Goal: Transaction & Acquisition: Book appointment/travel/reservation

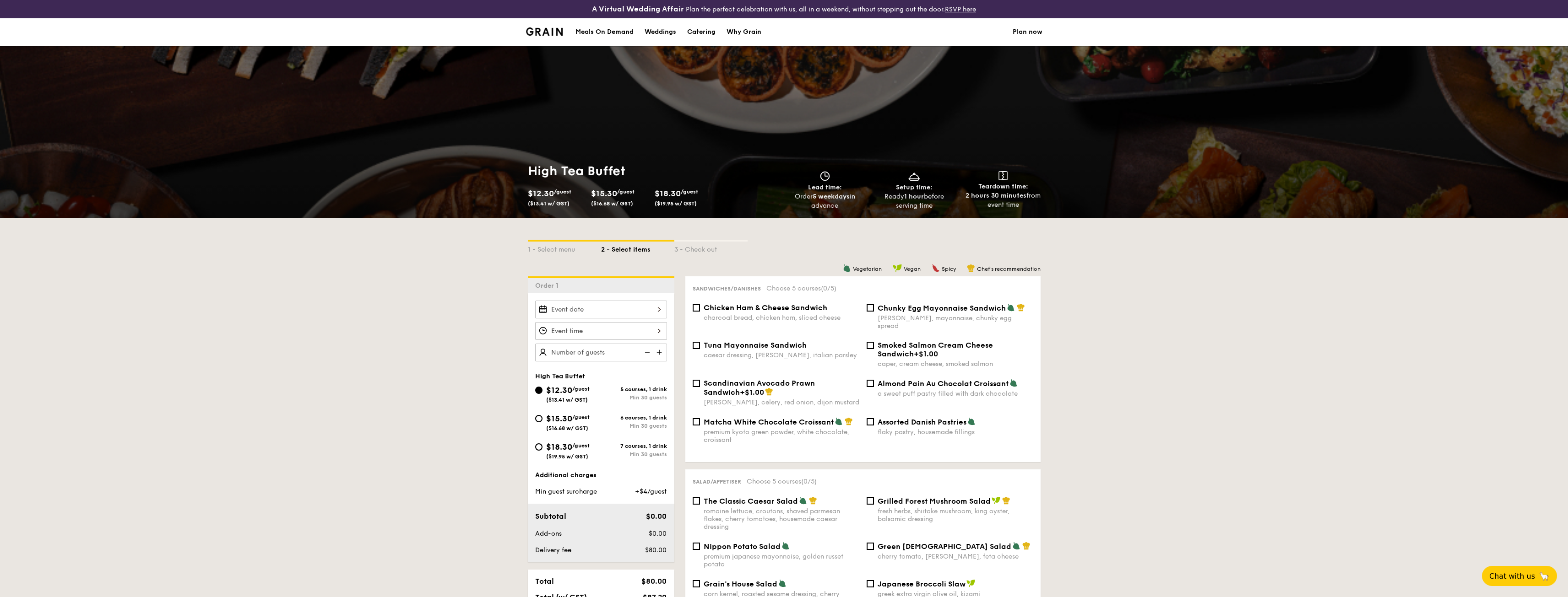
click at [598, 441] on div "$18.30 /guest ($19.95 w/ GST)" at bounding box center [568, 450] width 66 height 19
click at [542, 444] on input "$18.30 /guest ($19.95 w/ GST) 7 courses, 1 drink Min 30 guests" at bounding box center [539, 447] width 7 height 7
radio input "true"
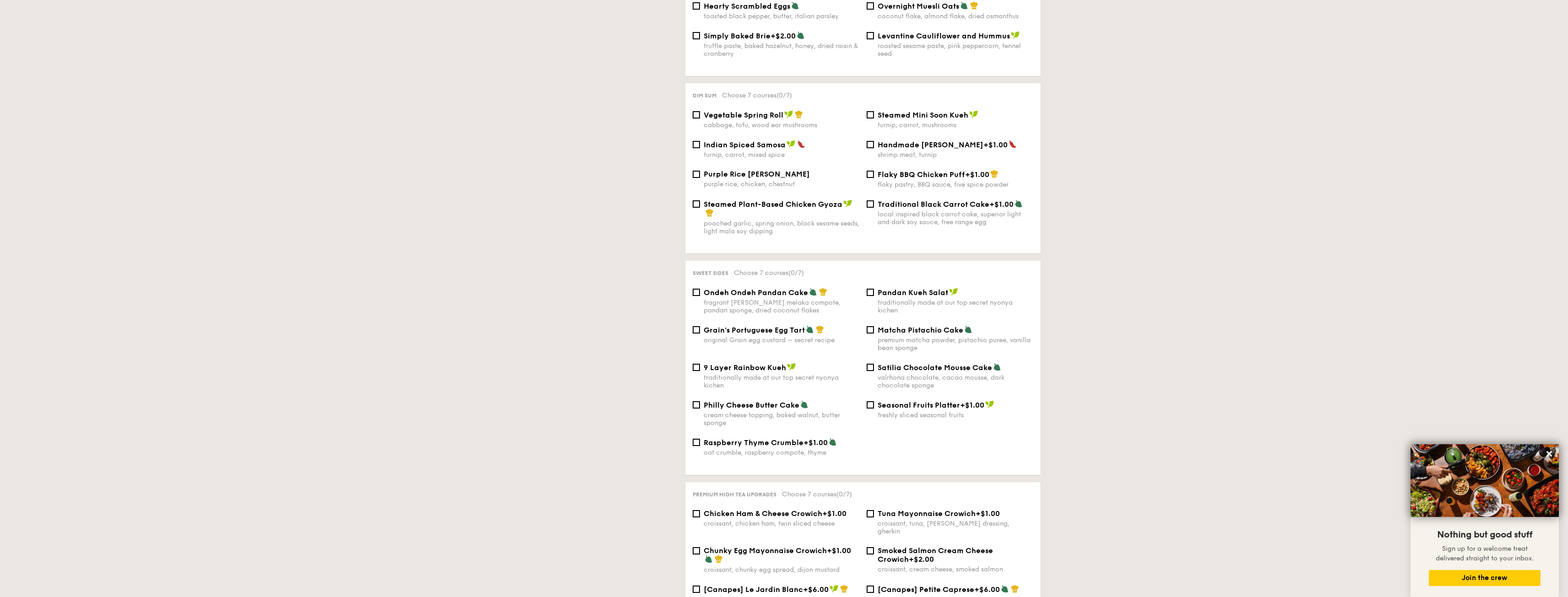
scroll to position [229, 0]
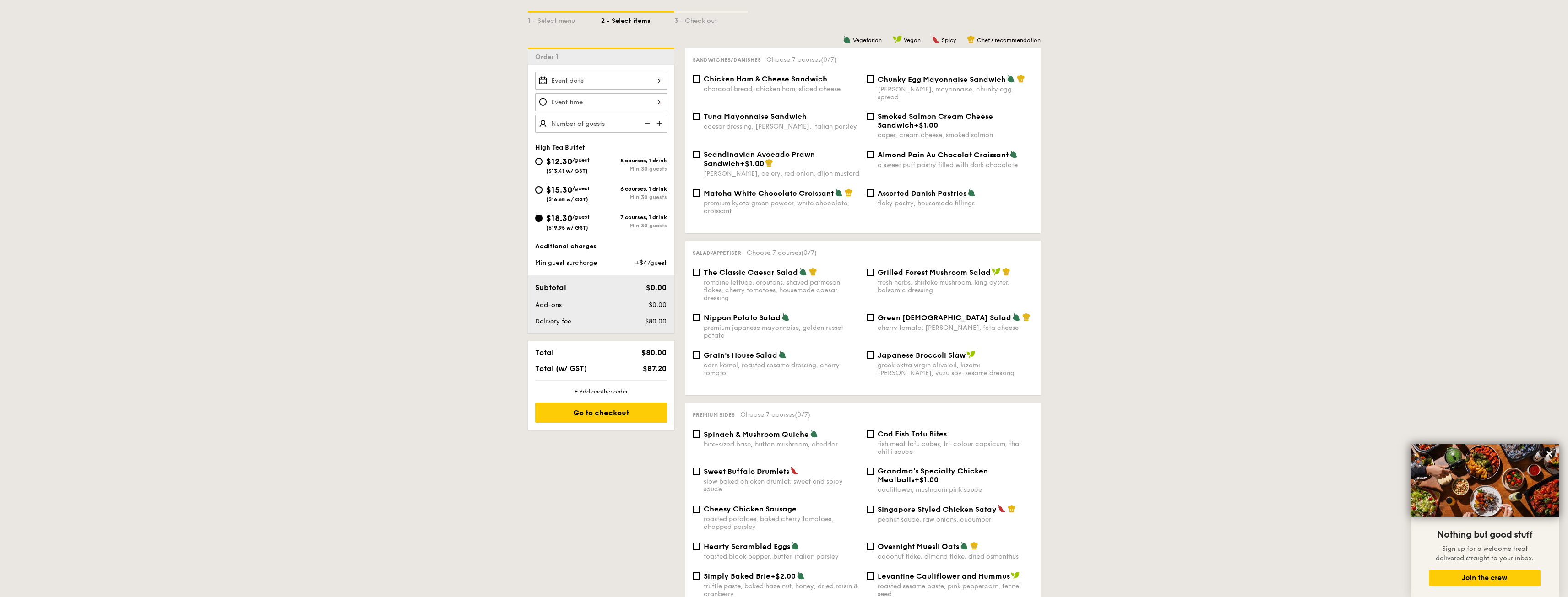
click at [955, 199] on div "flaky pastry, housemade fillings" at bounding box center [955, 203] width 156 height 8
click at [874, 192] on input "Assorted Danish Pastries flaky pastry, housemade fillings" at bounding box center [870, 193] width 7 height 7
checkbox input "true"
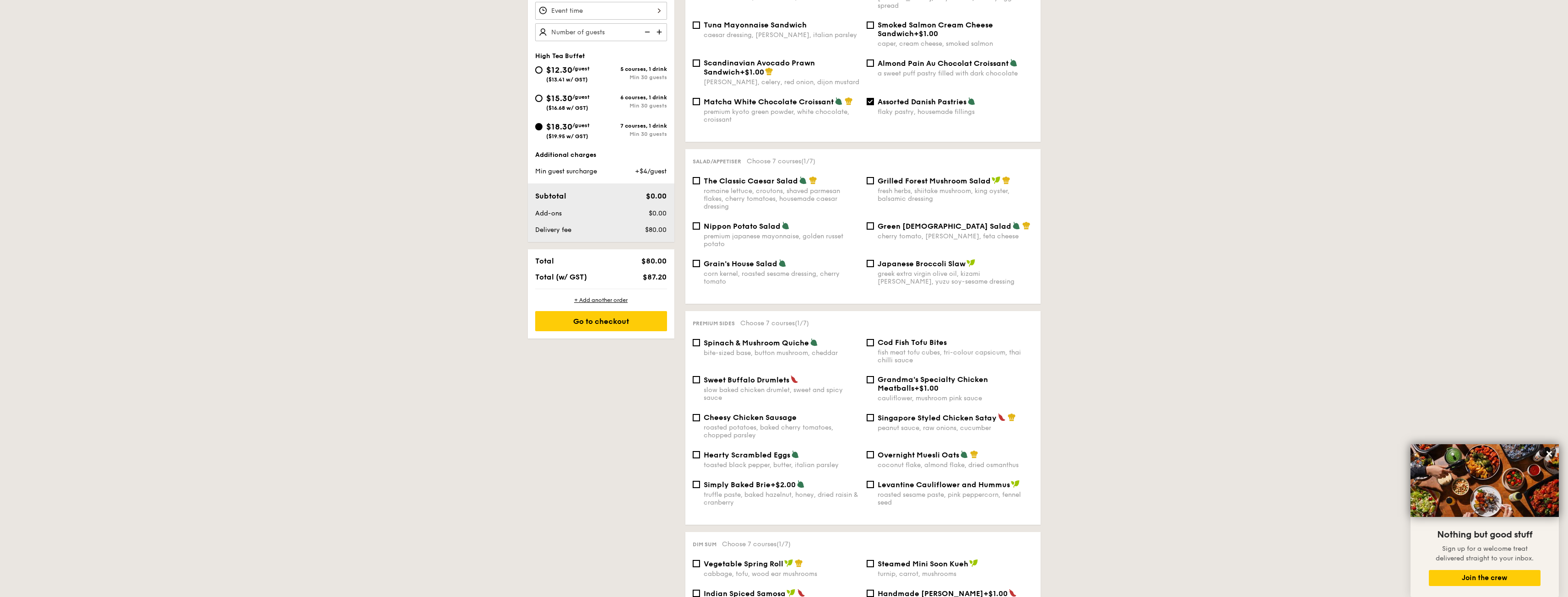
click at [753, 108] on div "premium kyoto green powder, white chocolate, croissant" at bounding box center [781, 115] width 156 height 15
click at [700, 103] on input "Matcha White Chocolate Croissant premium kyoto green powder, white chocolate, c…" at bounding box center [696, 101] width 7 height 7
checkbox input "true"
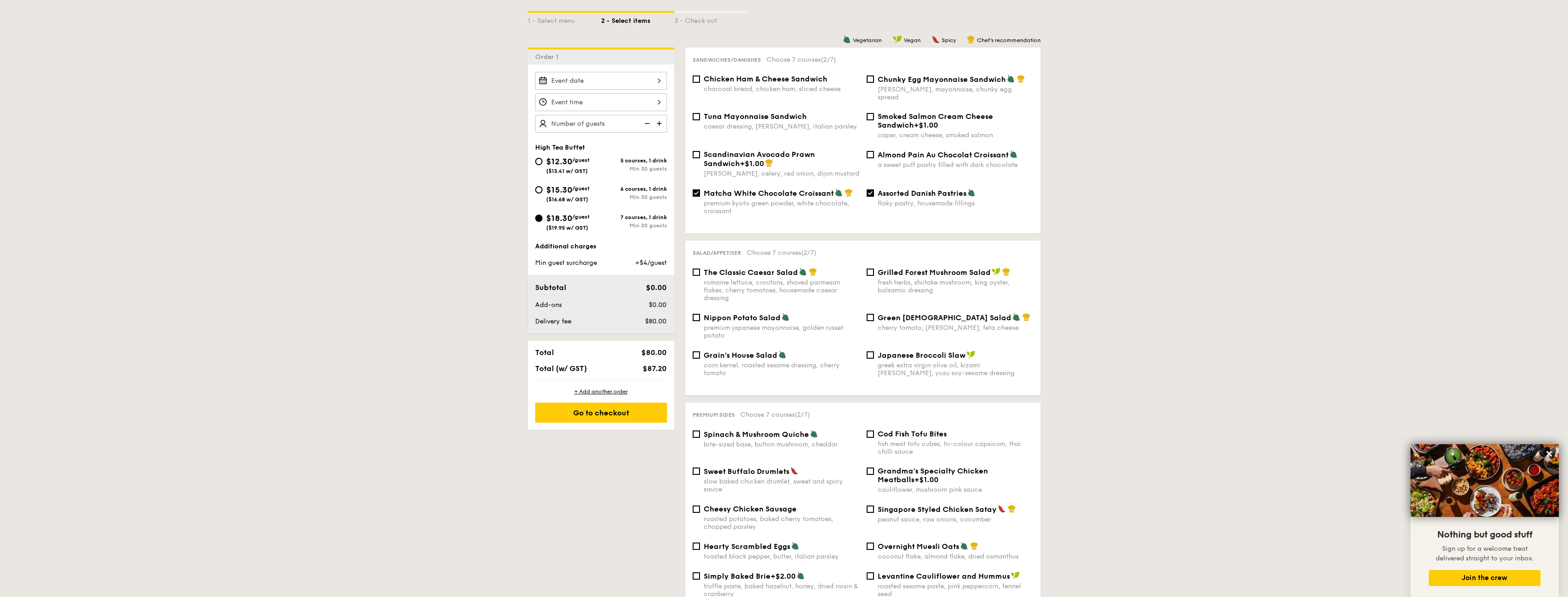
click at [910, 150] on span "Almond Pain Au Chocolat Croissant" at bounding box center [943, 155] width 131 height 9
click at [874, 151] on input "Almond Pain Au Chocolat Croissant a sweet puff pastry filled with dark chocolate" at bounding box center [870, 155] width 7 height 7
checkbox input "true"
click at [914, 189] on span "Assorted Danish Pastries" at bounding box center [922, 193] width 89 height 9
click at [874, 189] on input "Assorted Danish Pastries flaky pastry, housemade fillings" at bounding box center [870, 193] width 7 height 7
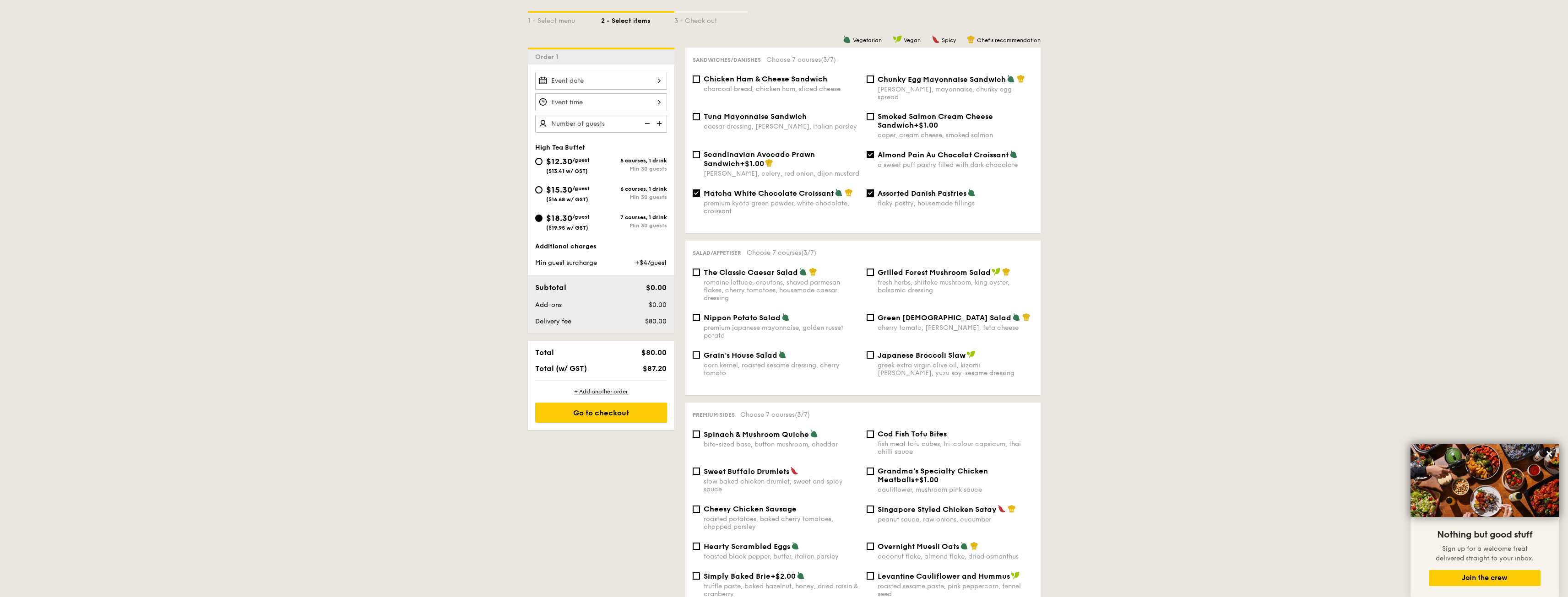
checkbox input "false"
click at [794, 189] on span "Matcha White Chocolate Croissant" at bounding box center [768, 193] width 130 height 9
click at [700, 189] on input "Matcha White Chocolate Croissant premium kyoto green powder, white chocolate, c…" at bounding box center [696, 193] width 7 height 7
checkbox input "false"
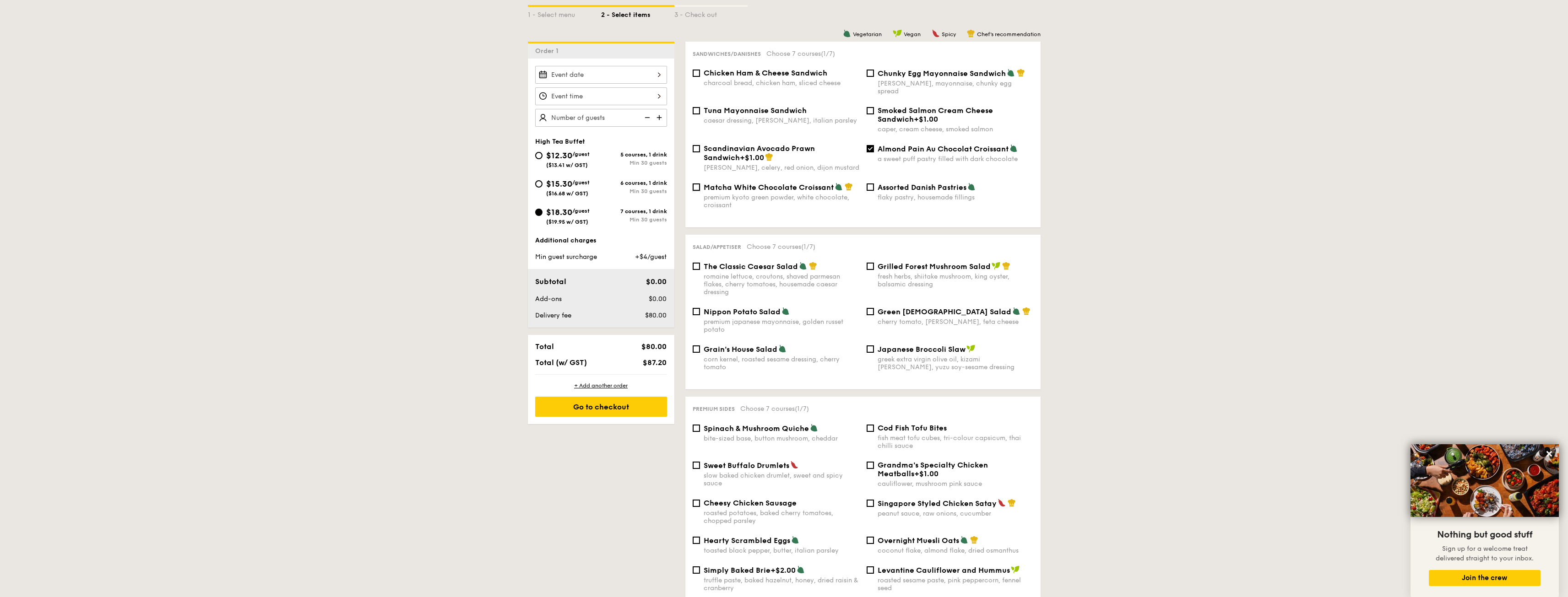
scroll to position [320, 0]
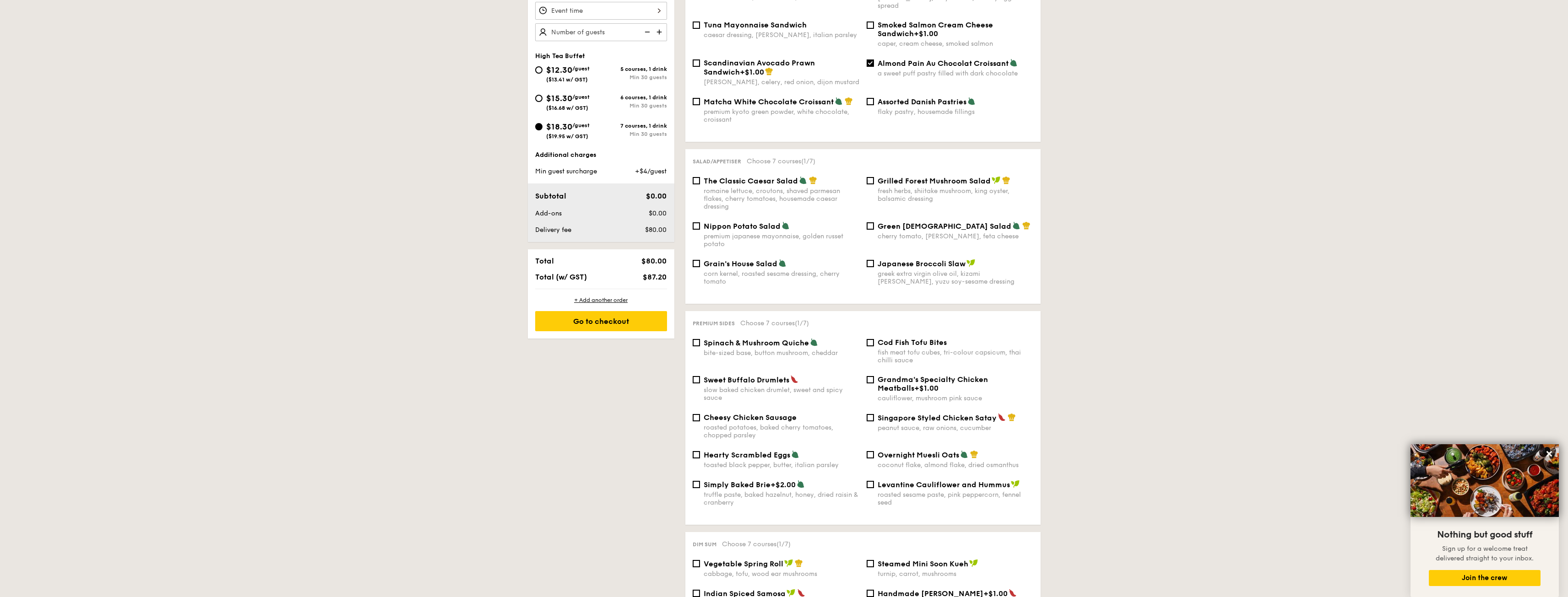
click at [748, 222] on span "Nippon Potato Salad" at bounding box center [742, 226] width 77 height 9
click at [700, 222] on input "Nippon Potato Salad premium japanese mayonnaise, golden russet potato" at bounding box center [696, 226] width 7 height 7
checkbox input "true"
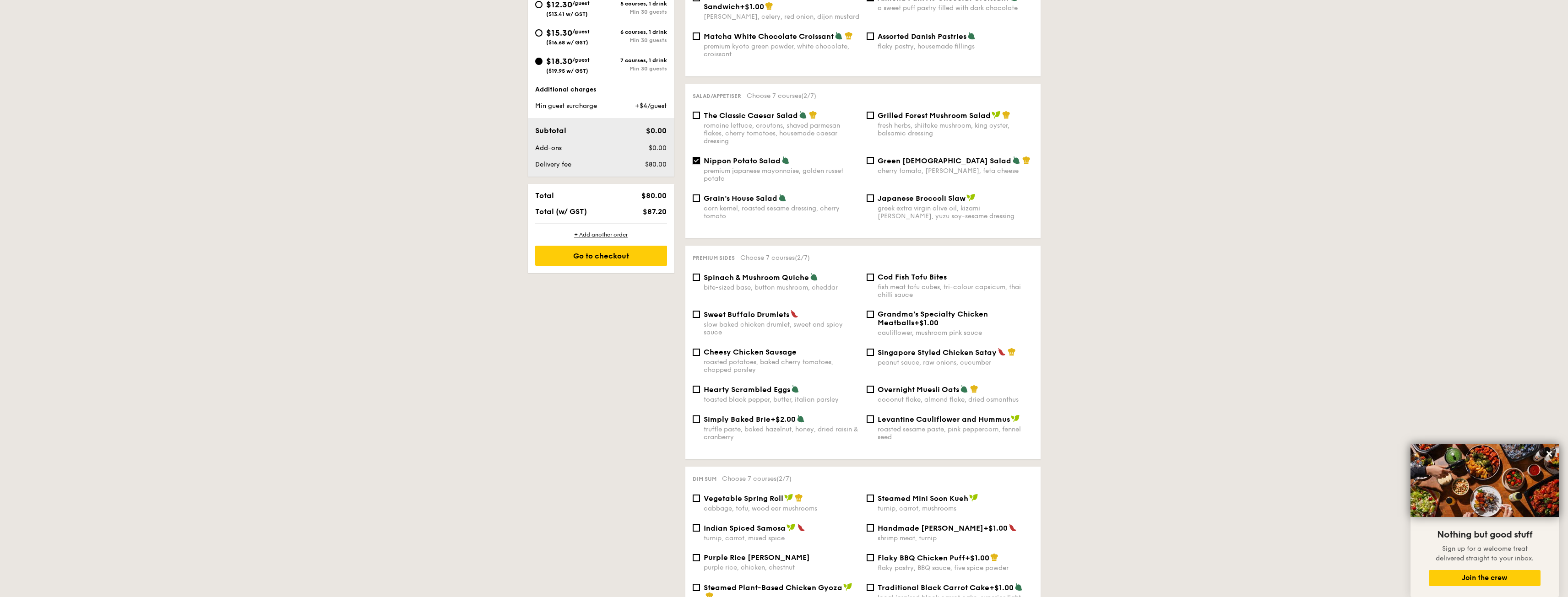
scroll to position [412, 0]
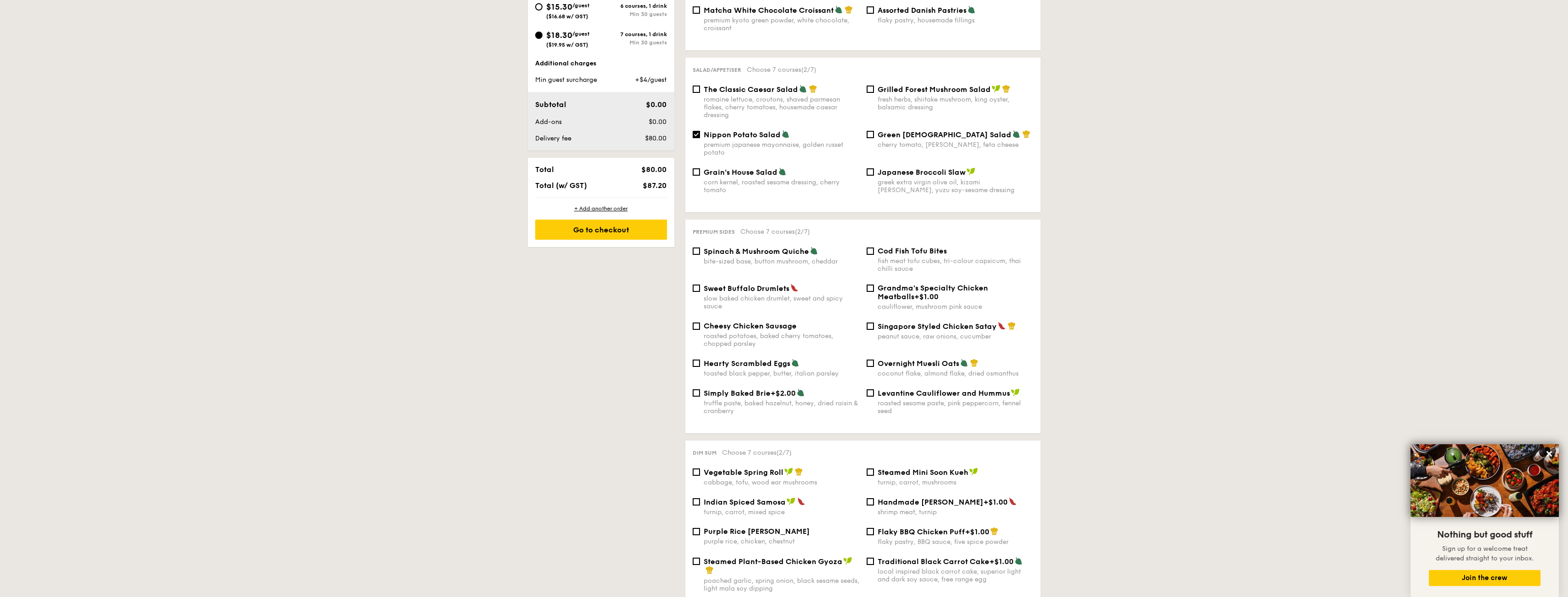
click at [976, 332] on div "peanut sauce, raw onions, cucumber" at bounding box center [955, 336] width 156 height 8
click at [874, 325] on input "Singapore Styled Chicken Satay peanut sauce, raw onions, cucumber" at bounding box center [870, 326] width 7 height 7
checkbox input "true"
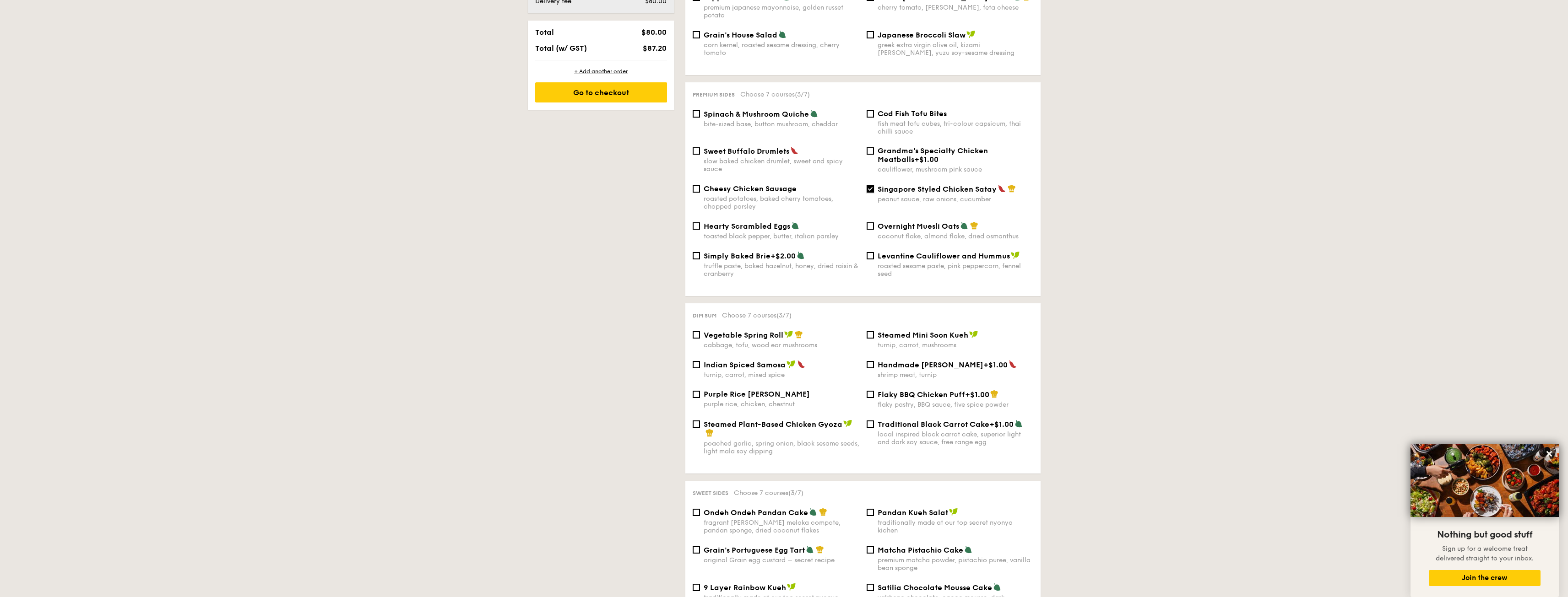
scroll to position [595, 0]
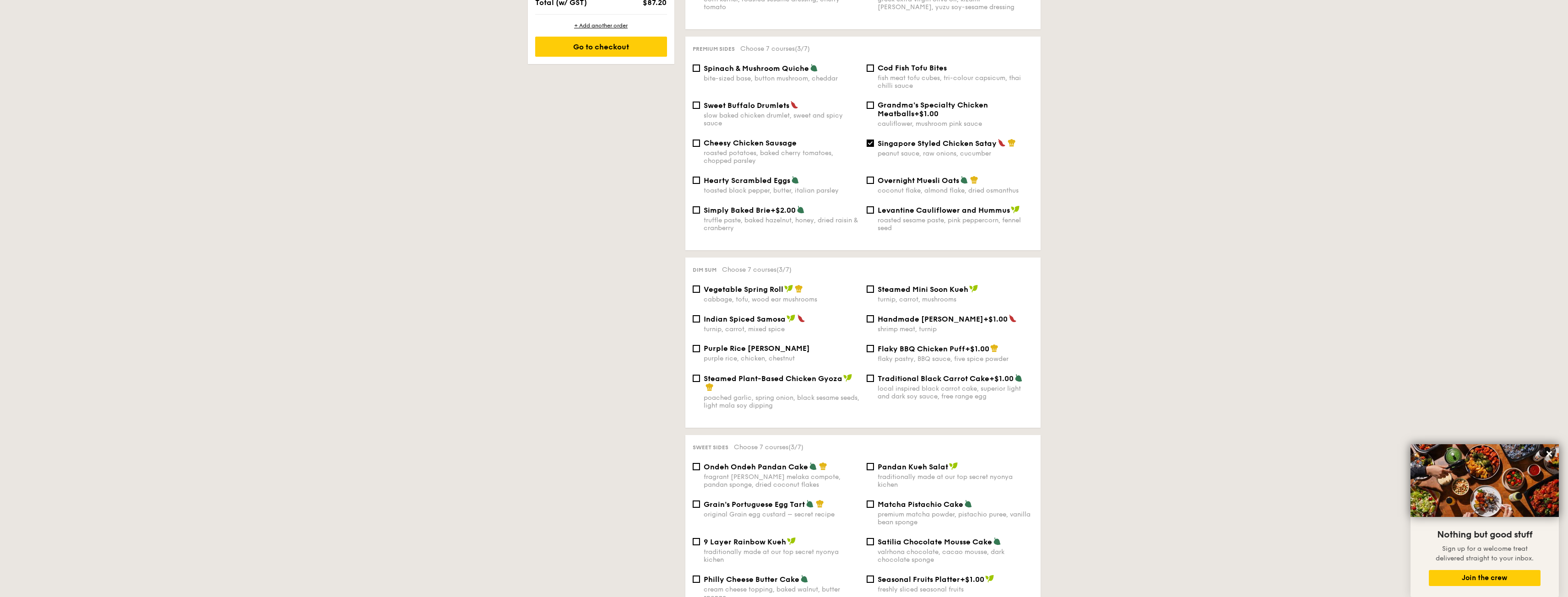
click at [961, 296] on div "turnip, carrot, mushrooms" at bounding box center [955, 299] width 156 height 8
click at [874, 289] on input "Steamed Mini Soon Kueh turnip, carrot, mushrooms" at bounding box center [870, 289] width 7 height 7
checkbox input "true"
click at [792, 325] on div "turnip, carrot, mixed spice" at bounding box center [781, 329] width 156 height 8
click at [700, 323] on input "Indian Spiced Samosa turnip, carrot, mixed spice" at bounding box center [696, 319] width 7 height 7
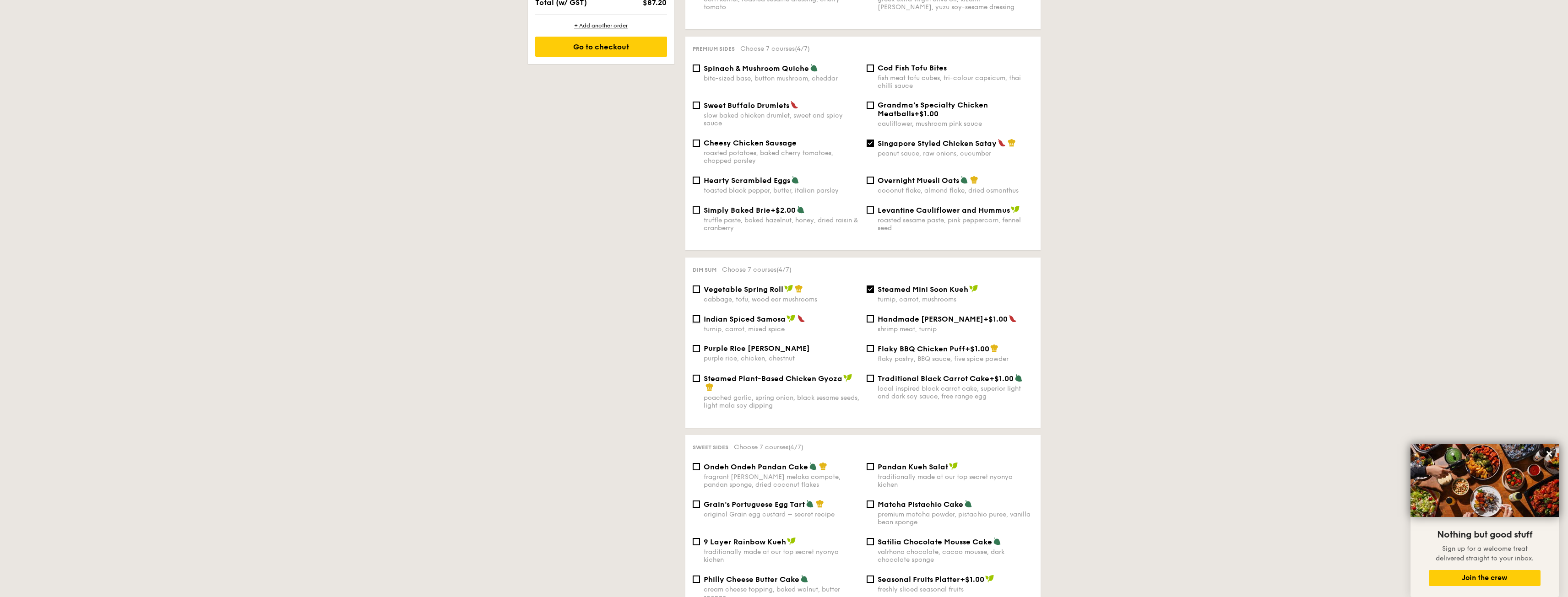
checkbox input "true"
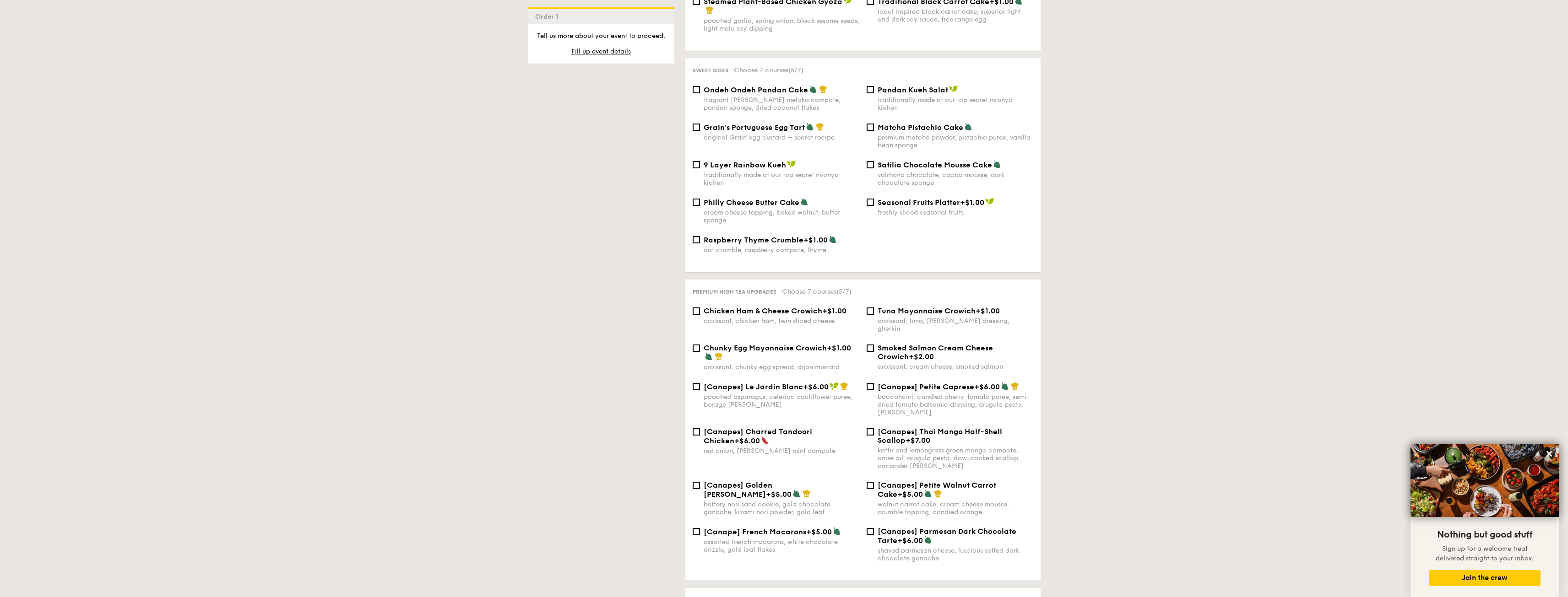
scroll to position [1006, 0]
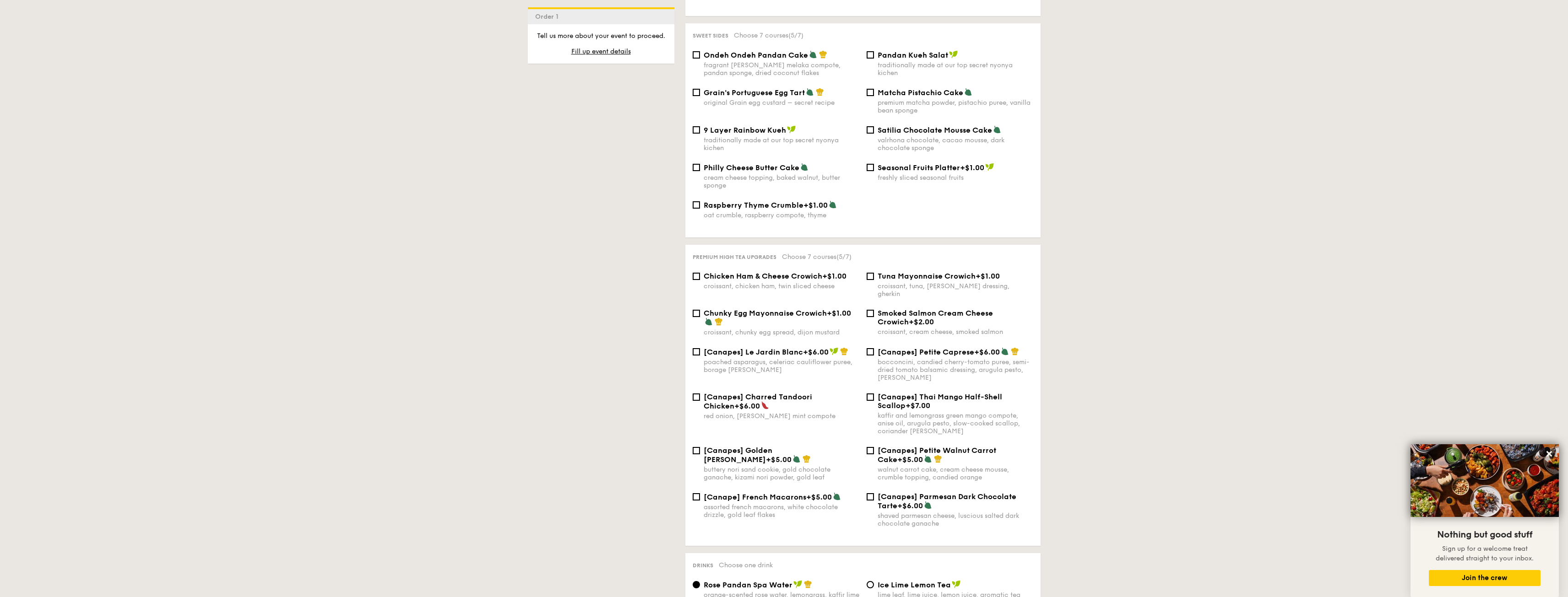
click at [949, 412] on div "kaffir and lemongrass green mango compote, anise oil, arugula pesto, slow-cooke…" at bounding box center [955, 423] width 156 height 23
click at [874, 400] on input "[Canapes] Thai Mango Half-Shell Scallop +$7.00 kaffir and lemongrass green mang…" at bounding box center [870, 397] width 7 height 7
checkbox input "true"
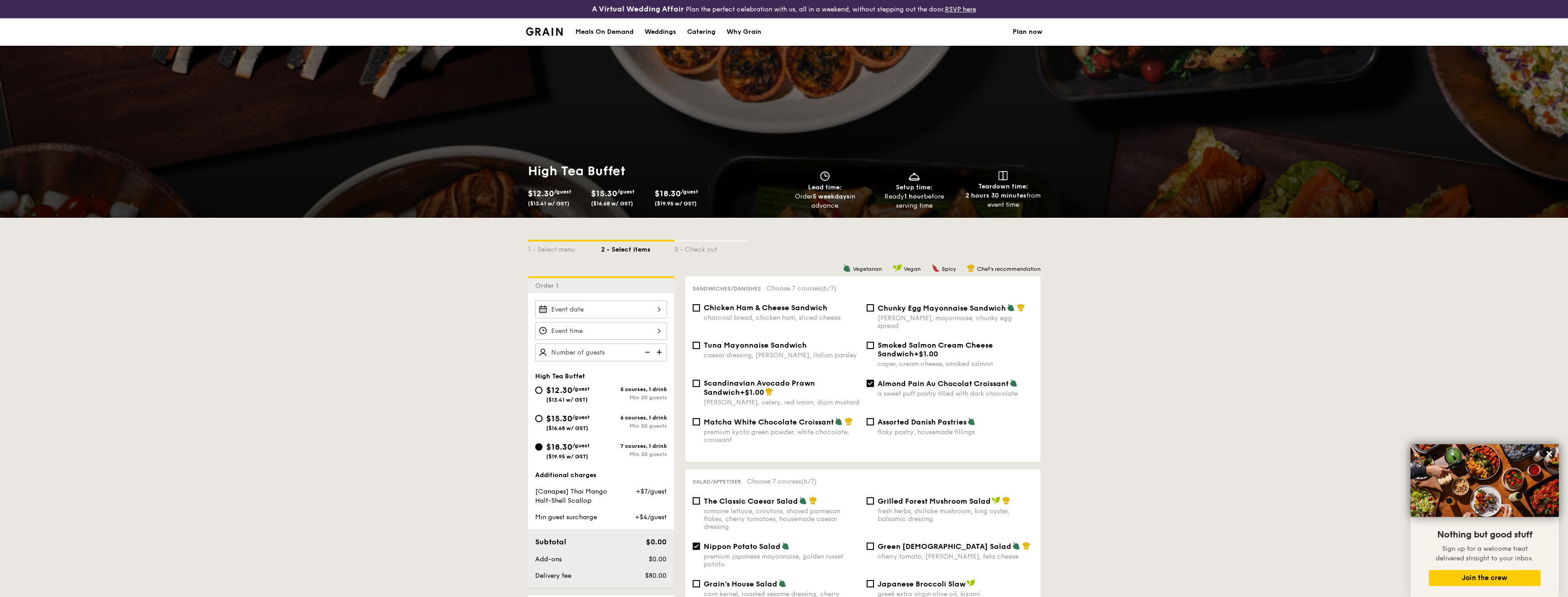
scroll to position [137, 0]
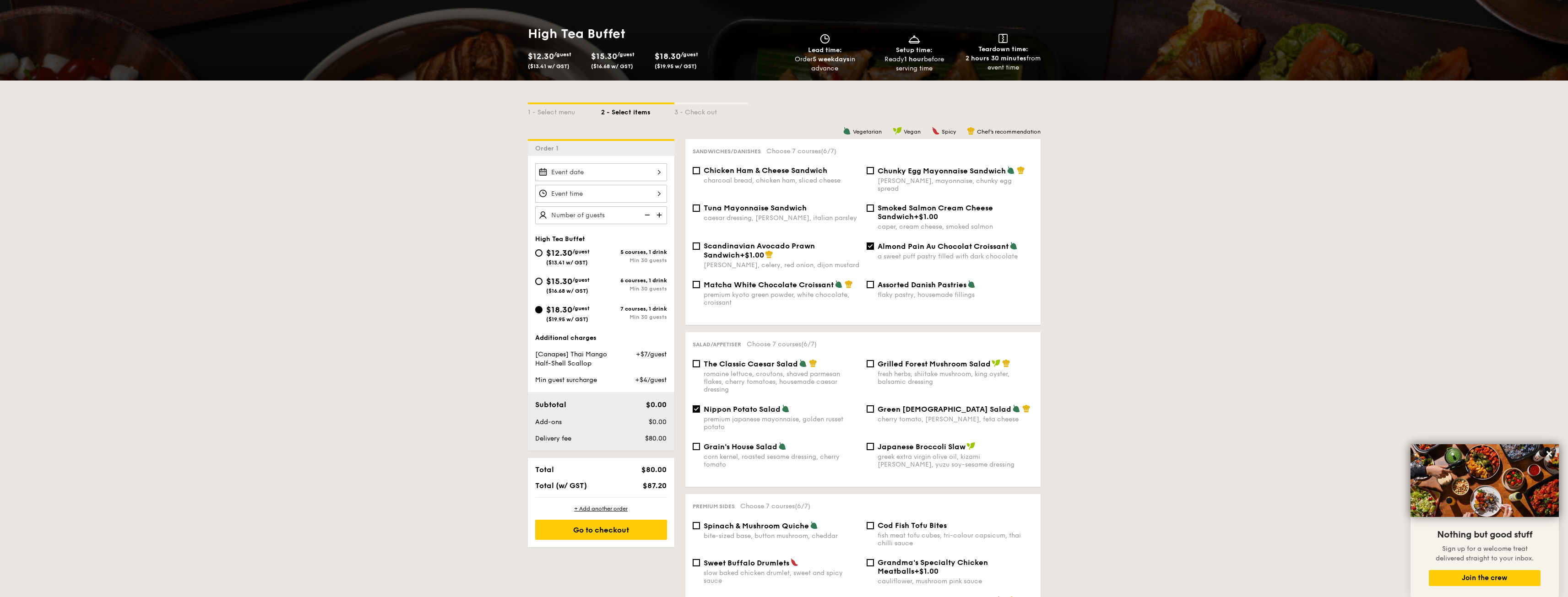
click at [598, 174] on input "$12.30 /guest ($13.41 w/ GST)" at bounding box center [601, 172] width 132 height 18
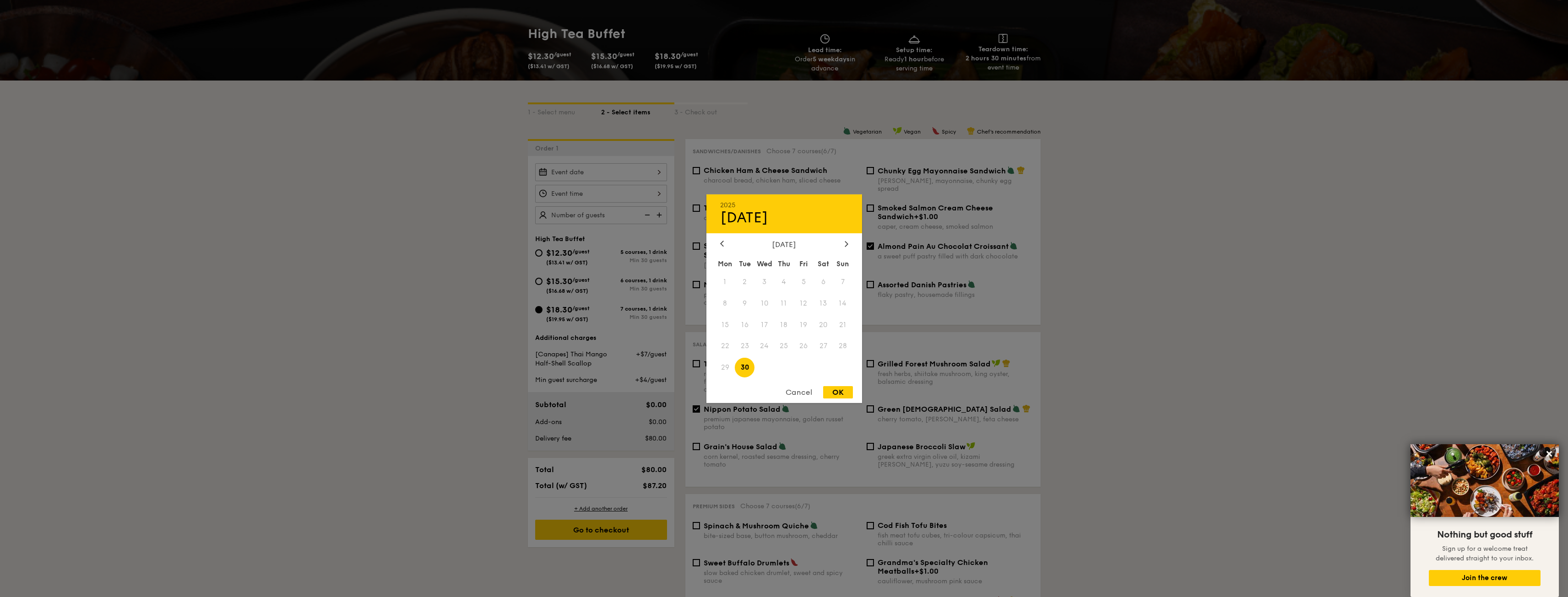
click at [752, 374] on span "30" at bounding box center [745, 368] width 20 height 20
click at [830, 391] on div "OK" at bounding box center [837, 392] width 30 height 12
type input "[DATE]"
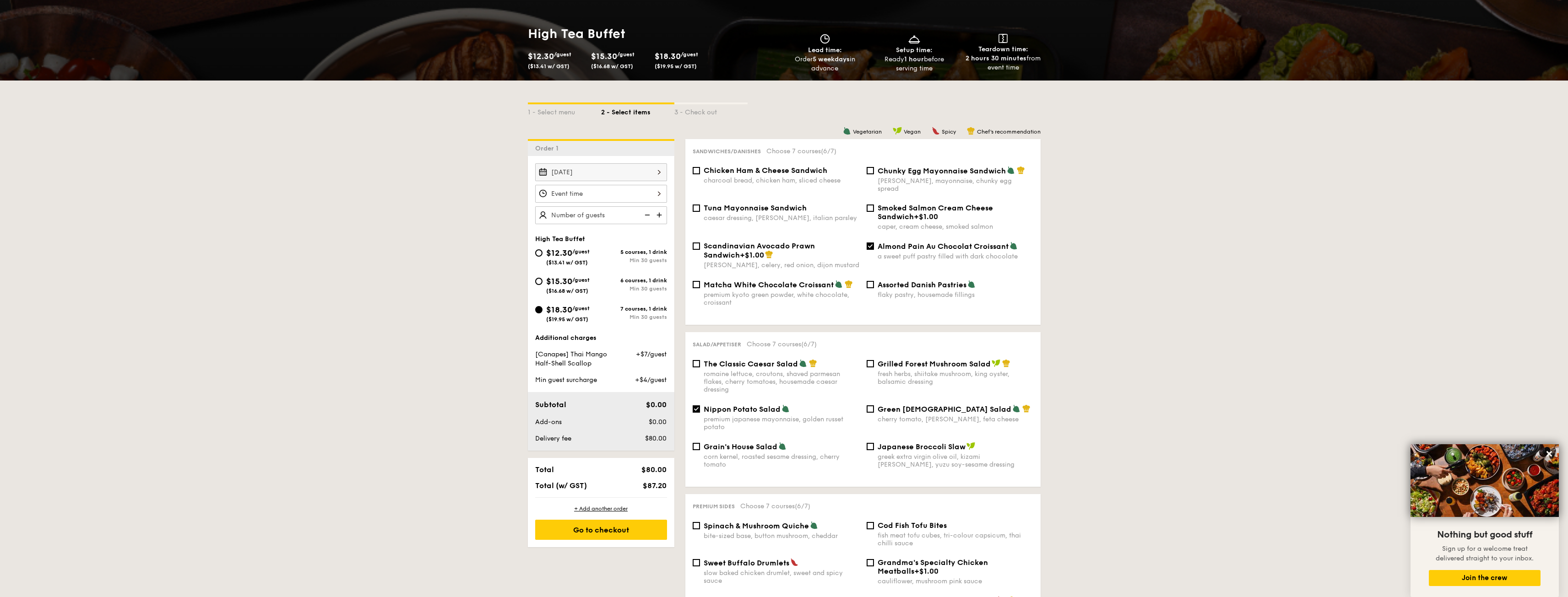
click at [592, 192] on input "$12.30 /guest ($13.41 w/ GST)" at bounding box center [601, 194] width 132 height 18
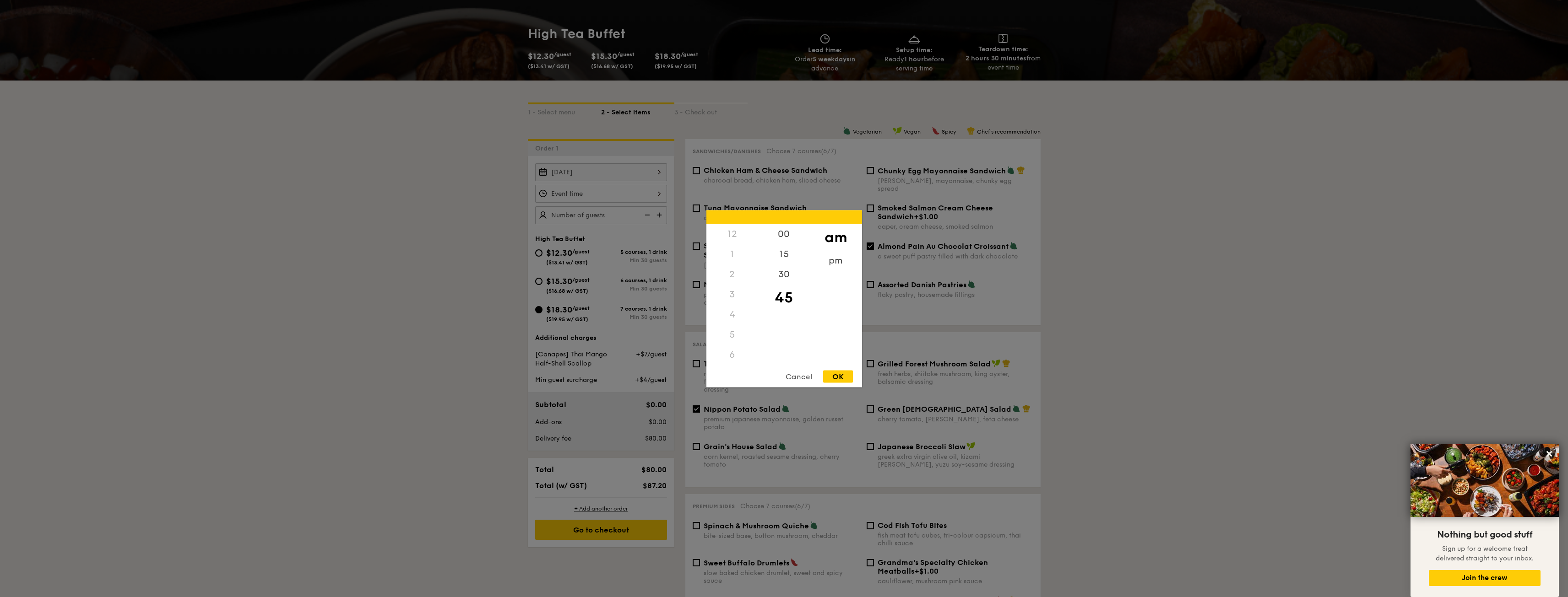
scroll to position [101, 0]
click at [836, 381] on div "OK" at bounding box center [837, 376] width 30 height 12
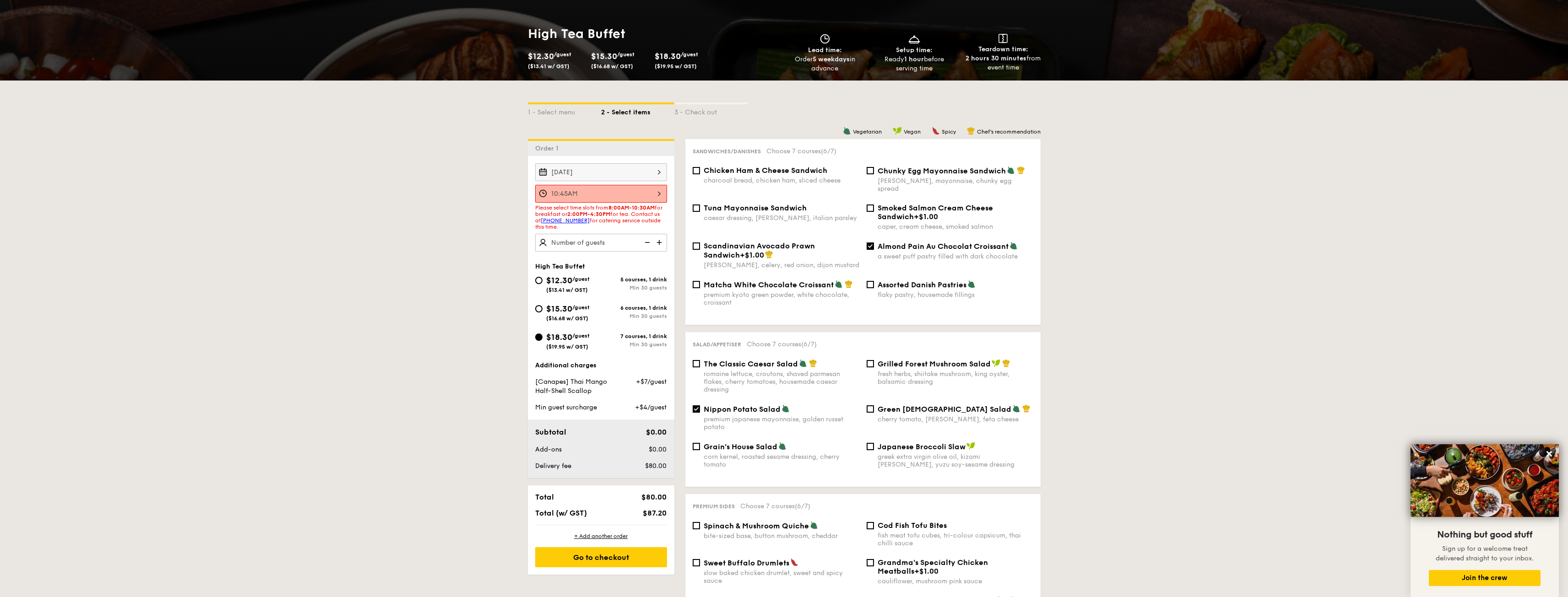
click at [602, 194] on input "10:45AM" at bounding box center [601, 194] width 132 height 18
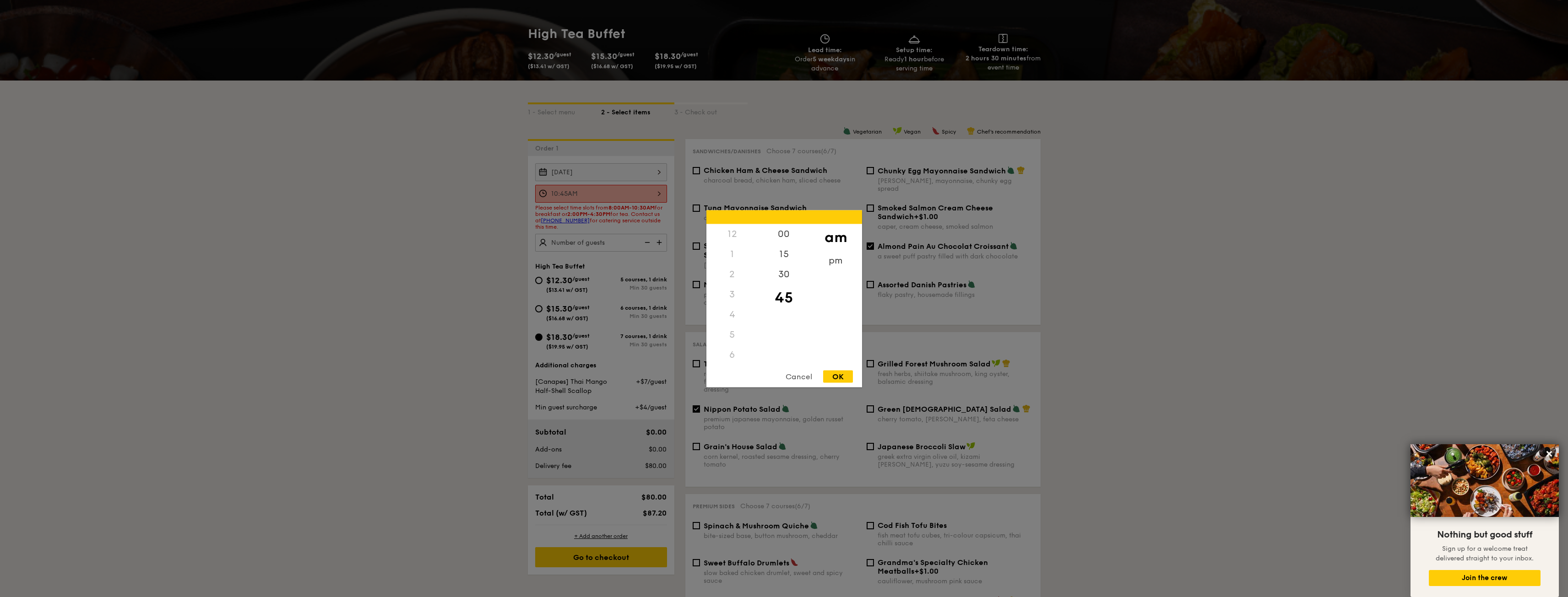
scroll to position [108, 0]
click at [834, 261] on div "pm" at bounding box center [836, 263] width 52 height 26
click at [737, 182] on div "2" at bounding box center [732, 169] width 52 height 26
click at [787, 273] on div "30" at bounding box center [784, 277] width 52 height 26
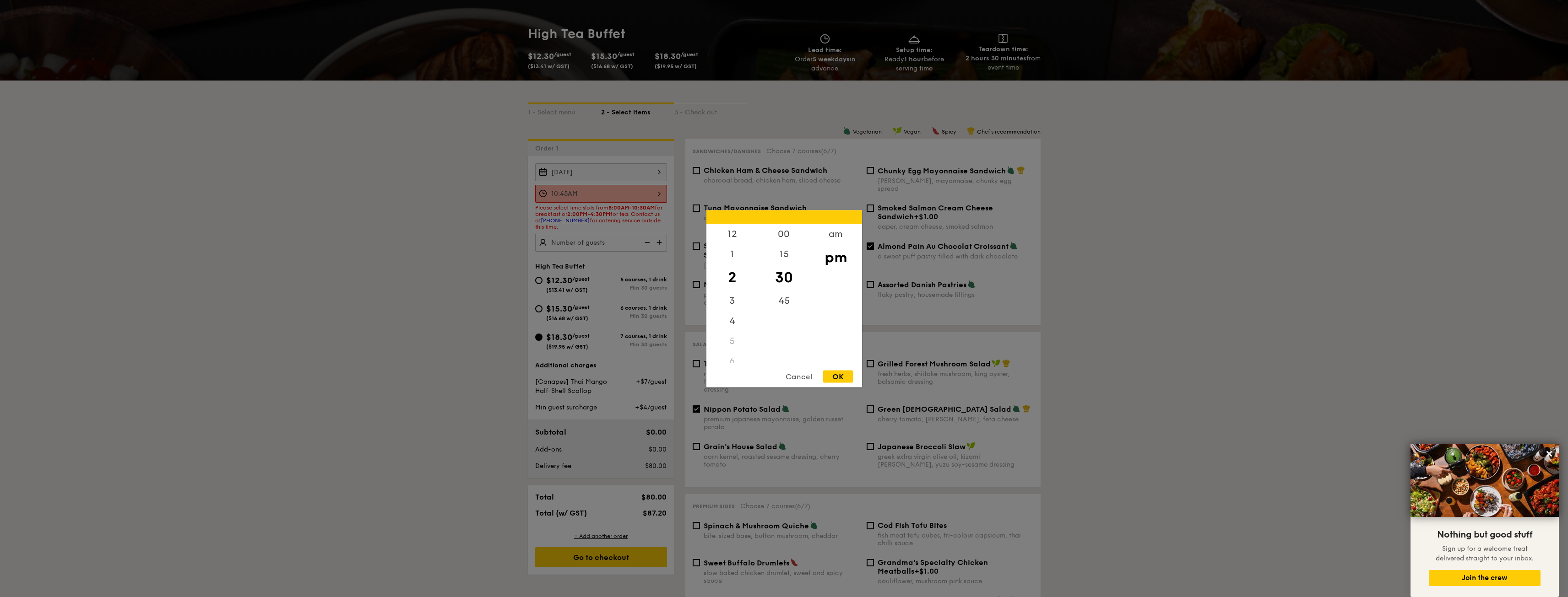
click at [840, 376] on div "OK" at bounding box center [837, 376] width 30 height 12
type input "2:30PM"
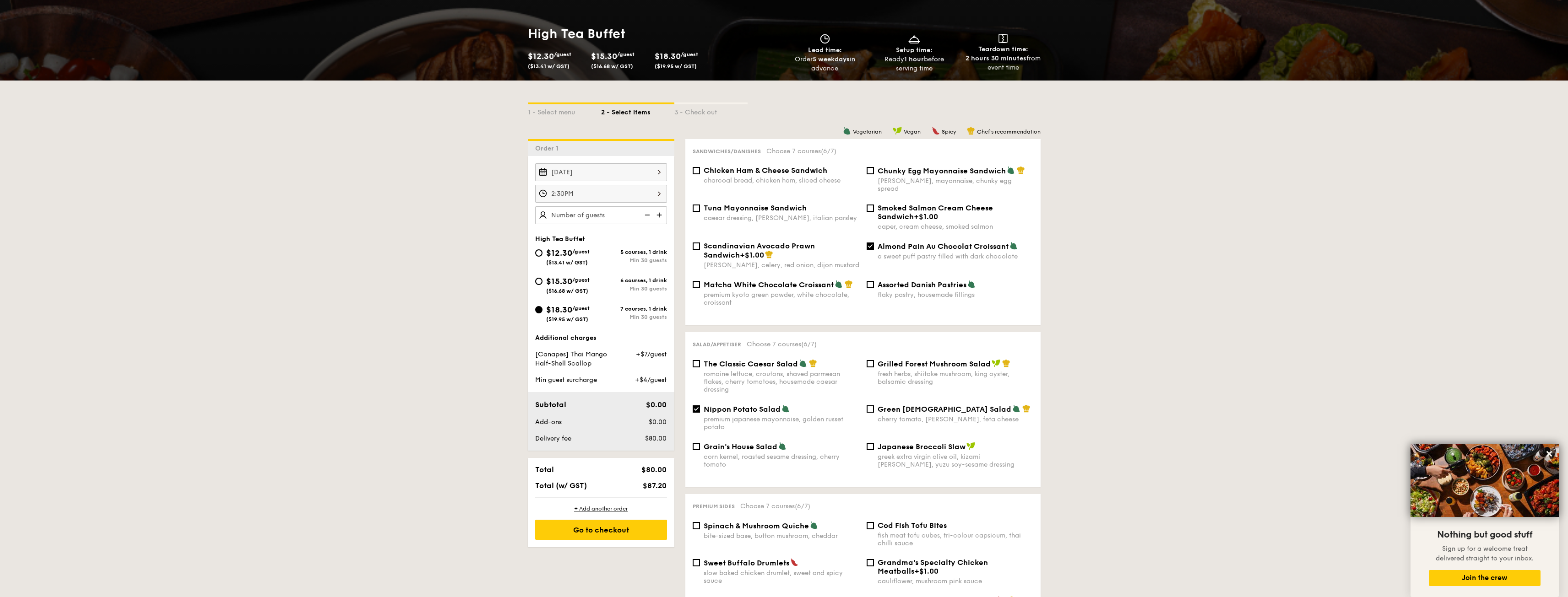
click at [617, 218] on input "text" at bounding box center [601, 215] width 132 height 18
type input "130 guests"
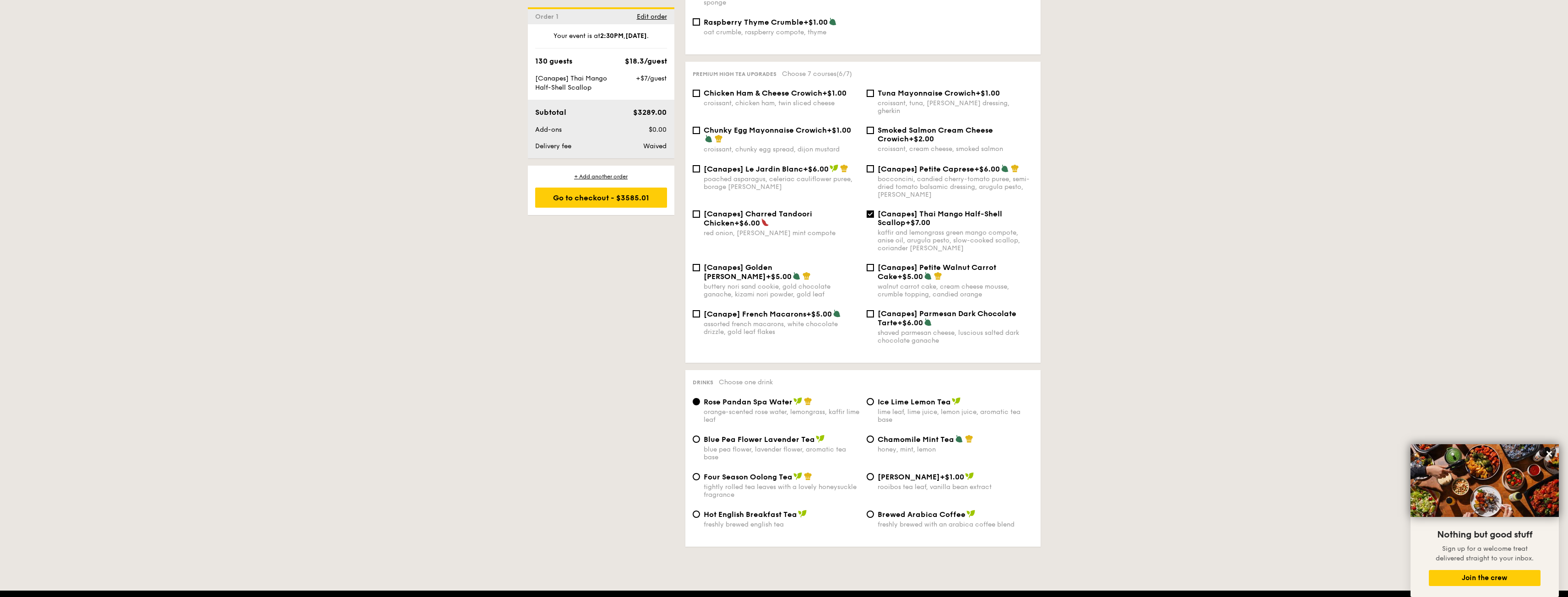
scroll to position [1006, 0]
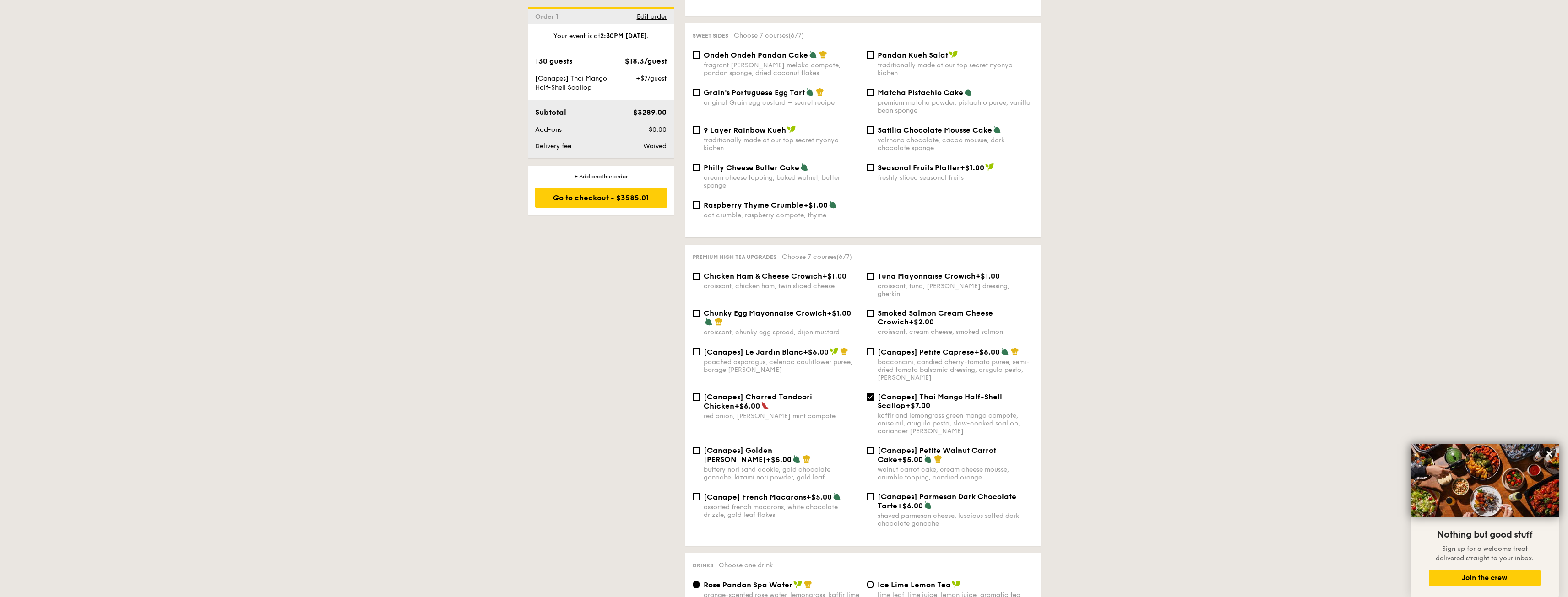
click at [930, 393] on div "[Canapes] Thai Mango Half-Shell Scallop +$7.00" at bounding box center [955, 401] width 156 height 17
click at [874, 394] on input "[Canapes] Thai Mango Half-Shell Scallop +$7.00 kaffir and lemongrass green mang…" at bounding box center [870, 397] width 7 height 7
checkbox input "false"
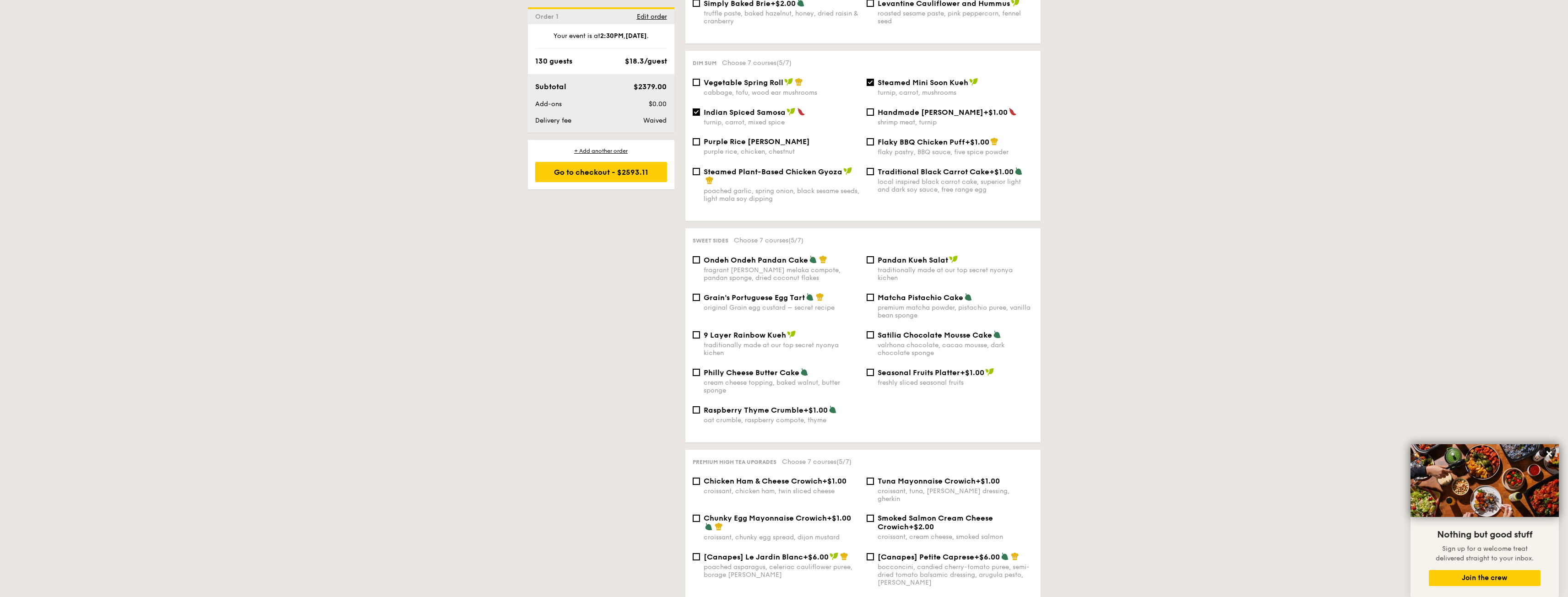
scroll to position [870, 0]
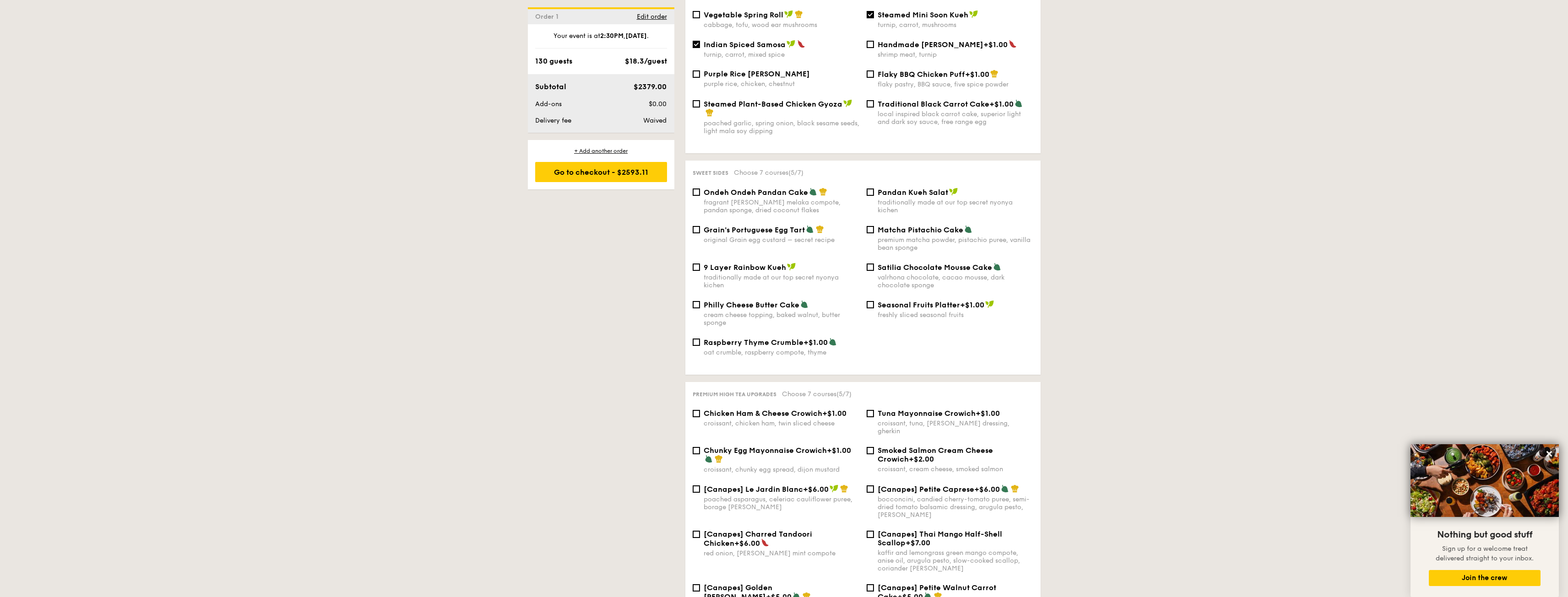
click at [923, 236] on div "premium matcha powder, pistachio puree, vanilla bean sponge" at bounding box center [955, 243] width 156 height 15
click at [874, 230] on input "Matcha Pistachio Cake premium matcha powder, pistachio puree, vanilla bean spon…" at bounding box center [870, 230] width 7 height 7
checkbox input "true"
click at [947, 188] on span "Pandan Kueh Salat" at bounding box center [913, 192] width 70 height 9
click at [874, 189] on input "Pandan Kueh Salat traditionally made at our top secret nyonya kichen" at bounding box center [870, 192] width 7 height 7
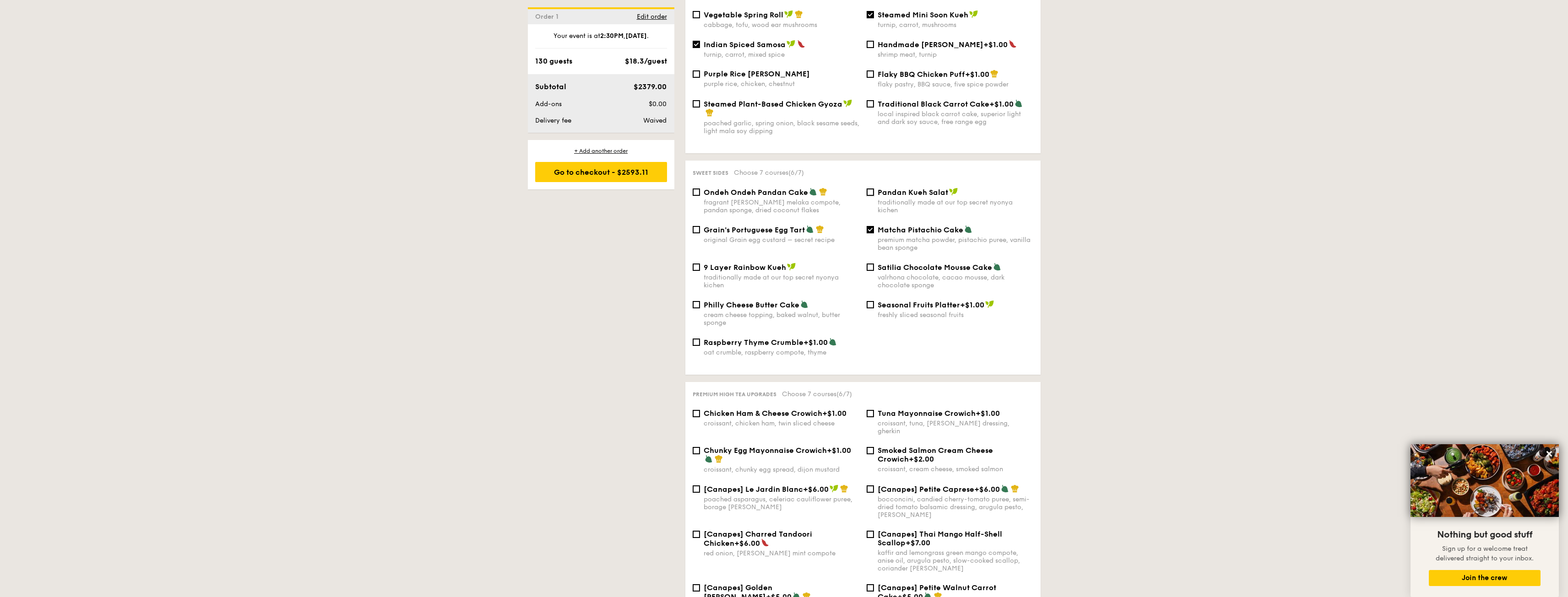
checkbox input "true"
click at [787, 338] on span "Raspberry Thyme Crumble" at bounding box center [753, 342] width 100 height 9
click at [700, 339] on input "Raspberry Thyme Crumble +$1.00 oat crumble, raspberry compote, thyme" at bounding box center [696, 342] width 7 height 7
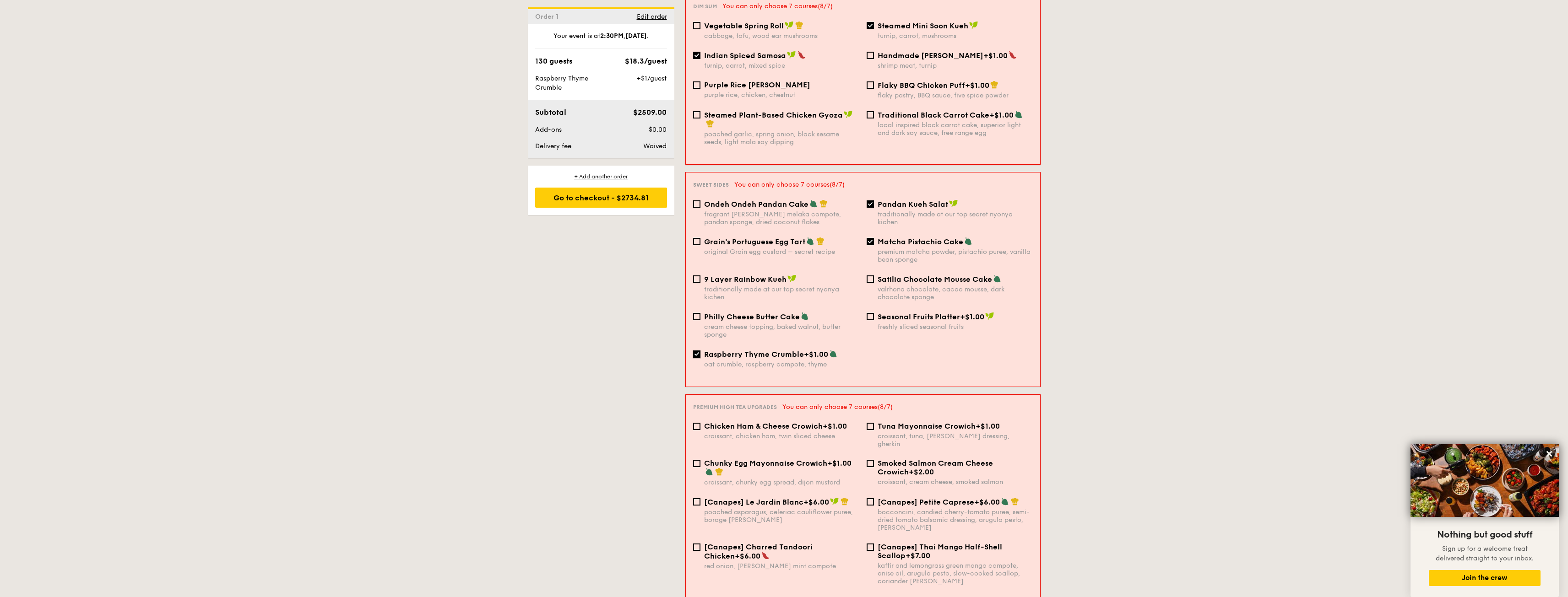
scroll to position [873, 0]
click at [771, 357] on div "oat crumble, raspberry compote, thyme" at bounding box center [782, 361] width 155 height 8
click at [701, 347] on input "Raspberry Thyme Crumble +$1.00 oat crumble, raspberry compote, thyme" at bounding box center [697, 351] width 7 height 7
checkbox input "false"
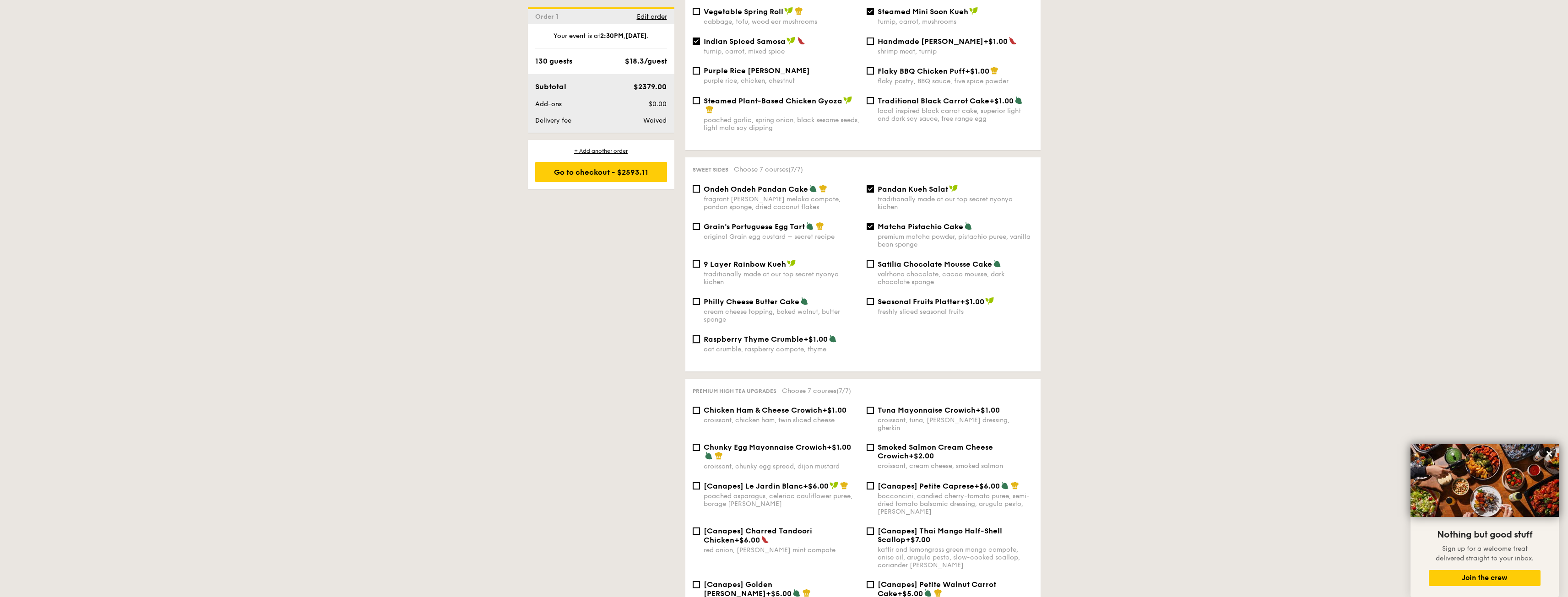
scroll to position [870, 0]
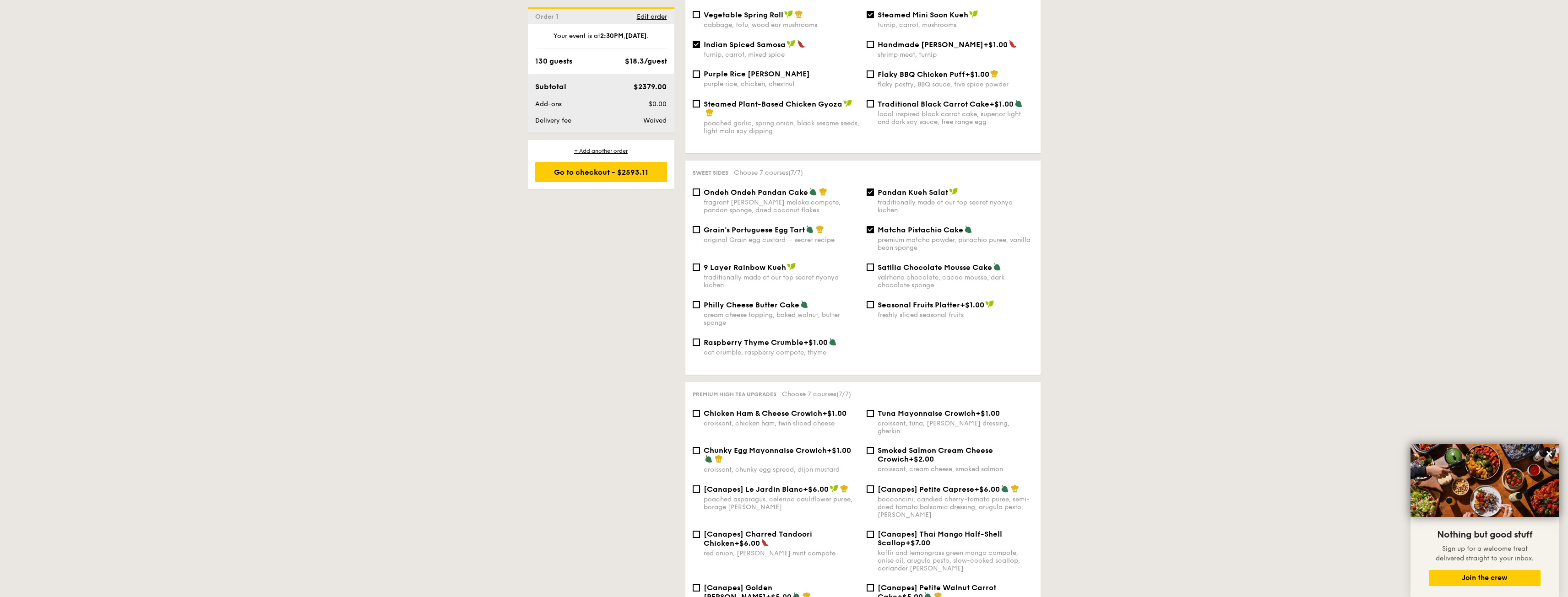
click at [906, 178] on div "Sweet sides Choose 7 courses (7/7) Ondeh Ondeh Pandan Cake fragrant [PERSON_NAM…" at bounding box center [863, 268] width 355 height 214
click at [905, 188] on span "Pandan Kueh Salat" at bounding box center [913, 192] width 70 height 9
click at [874, 189] on input "Pandan Kueh Salat traditionally made at our top secret nyonya kichen" at bounding box center [870, 192] width 7 height 7
checkbox input "false"
click at [911, 274] on div "valrhona chocolate, cacao mousse, dark chocolate sponge" at bounding box center [955, 281] width 156 height 15
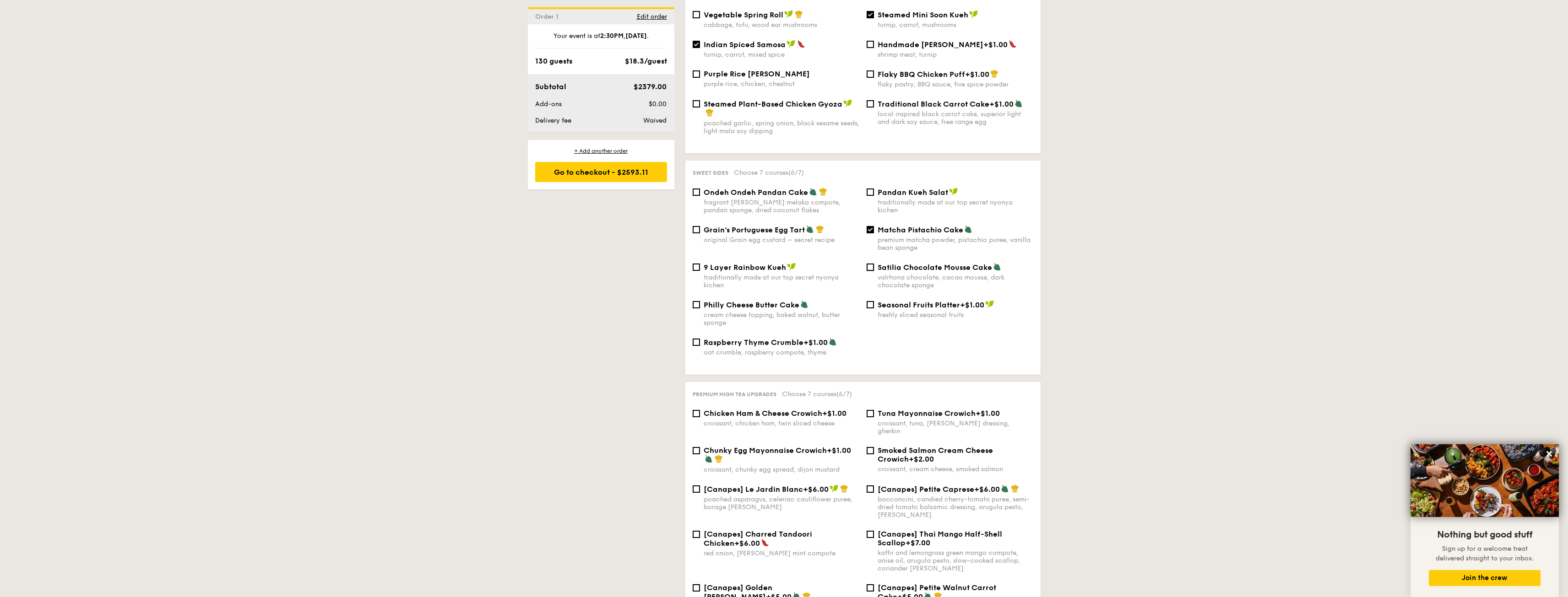
click at [874, 267] on input "Satilia Chocolate Mousse Cake valrhona chocolate, cacao mousse, dark chocolate …" at bounding box center [870, 267] width 7 height 7
checkbox input "true"
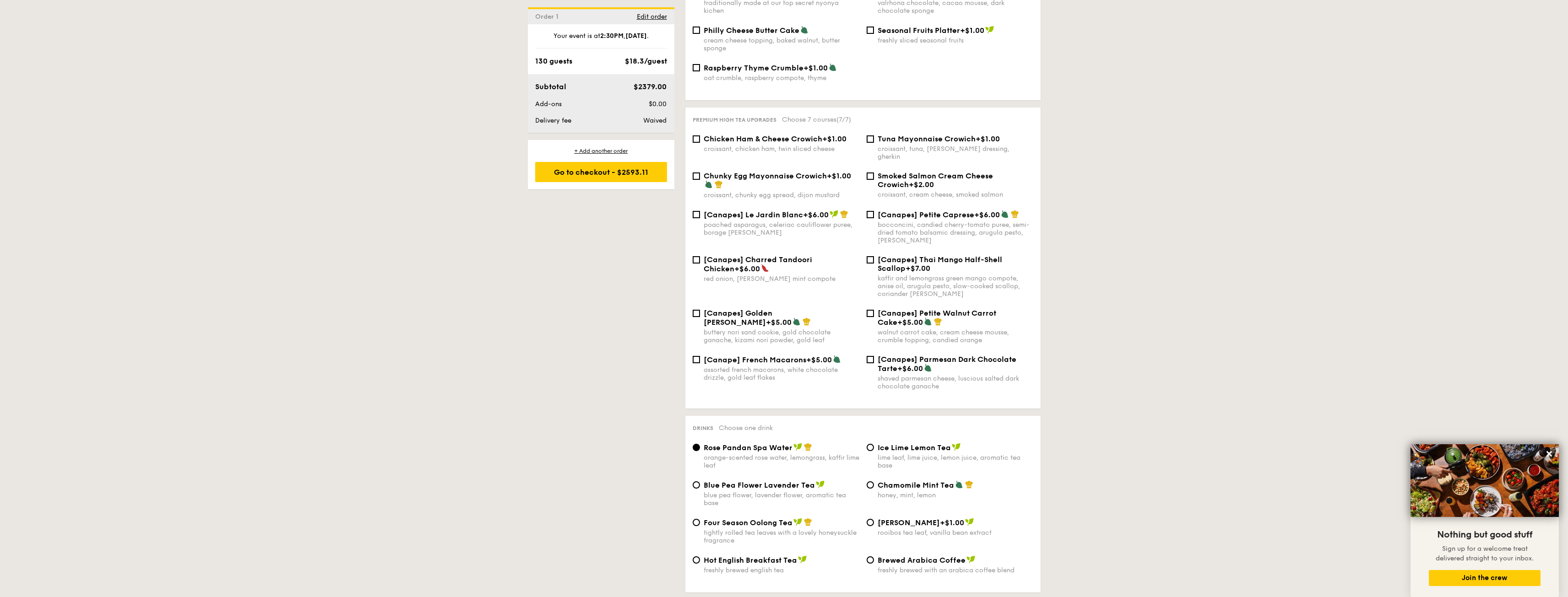
scroll to position [1190, 0]
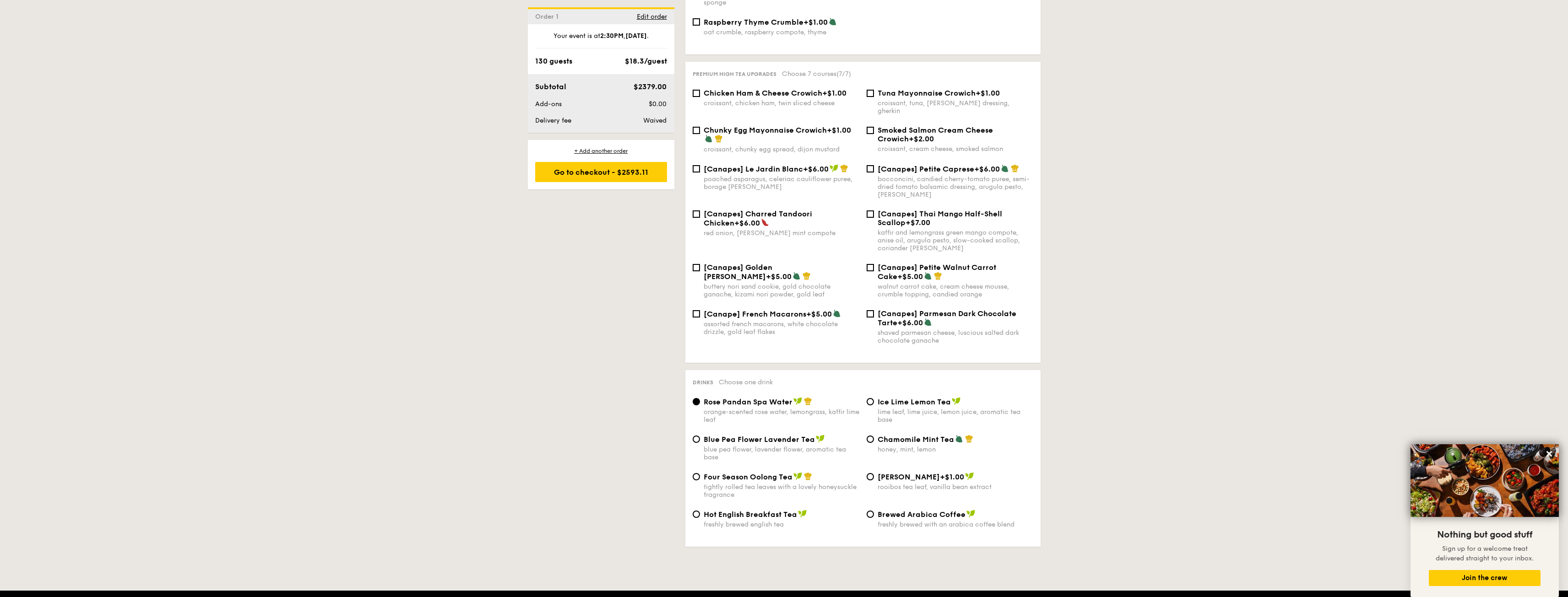
drag, startPoint x: 888, startPoint y: 388, endPoint x: 893, endPoint y: 390, distance: 5.4
click at [893, 398] on span "Ice Lime Lemon Tea" at bounding box center [915, 402] width 73 height 9
click at [874, 398] on input "Ice Lime Lemon Tea lime leaf, lime juice, lemon juice, aromatic tea base" at bounding box center [870, 401] width 7 height 7
radio input "true"
click at [748, 408] on div "orange-scented rose water, lemongrass, kaffir lime leaf" at bounding box center [781, 416] width 156 height 15
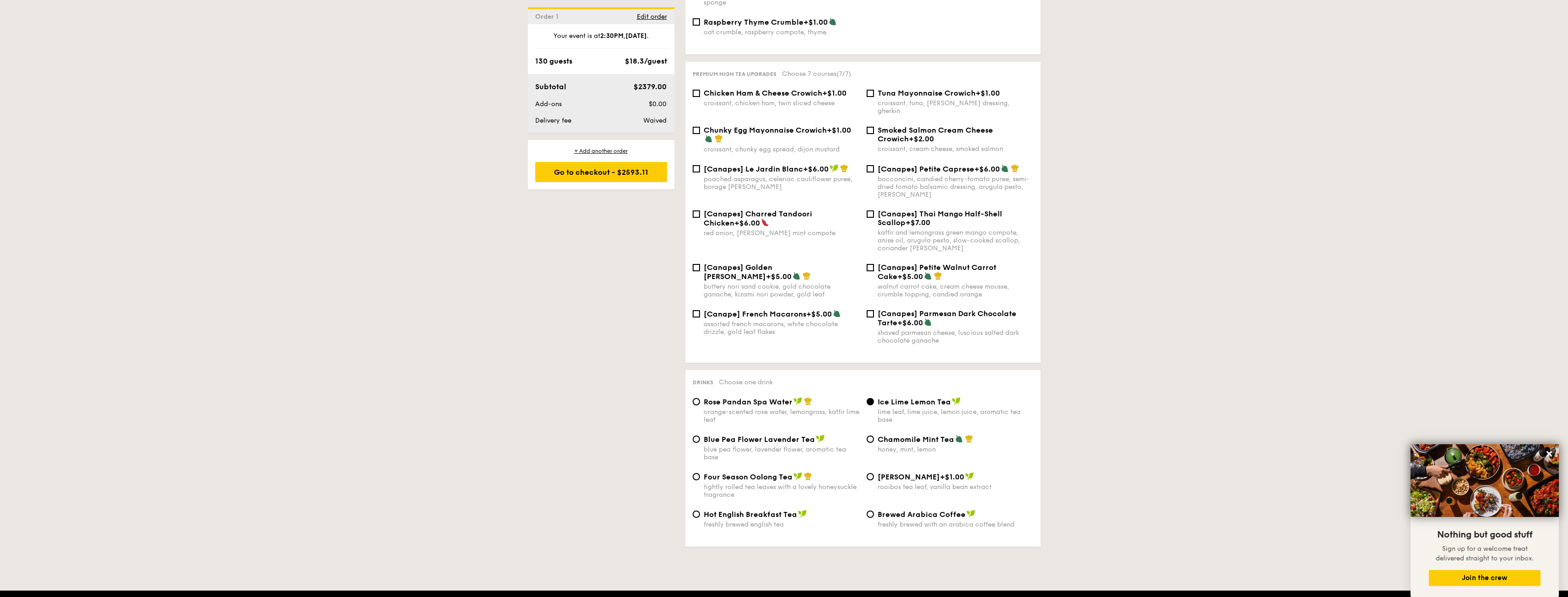
click at [700, 398] on input "Rose Pandan Spa Water orange-scented rose water, lemongrass, kaffir lime leaf" at bounding box center [696, 401] width 7 height 7
radio input "true"
click at [761, 521] on div "freshly brewed english tea" at bounding box center [781, 524] width 156 height 8
click at [700, 511] on input "Hot English Breakfast Tea freshly brewed english tea" at bounding box center [696, 515] width 7 height 7
radio input "true"
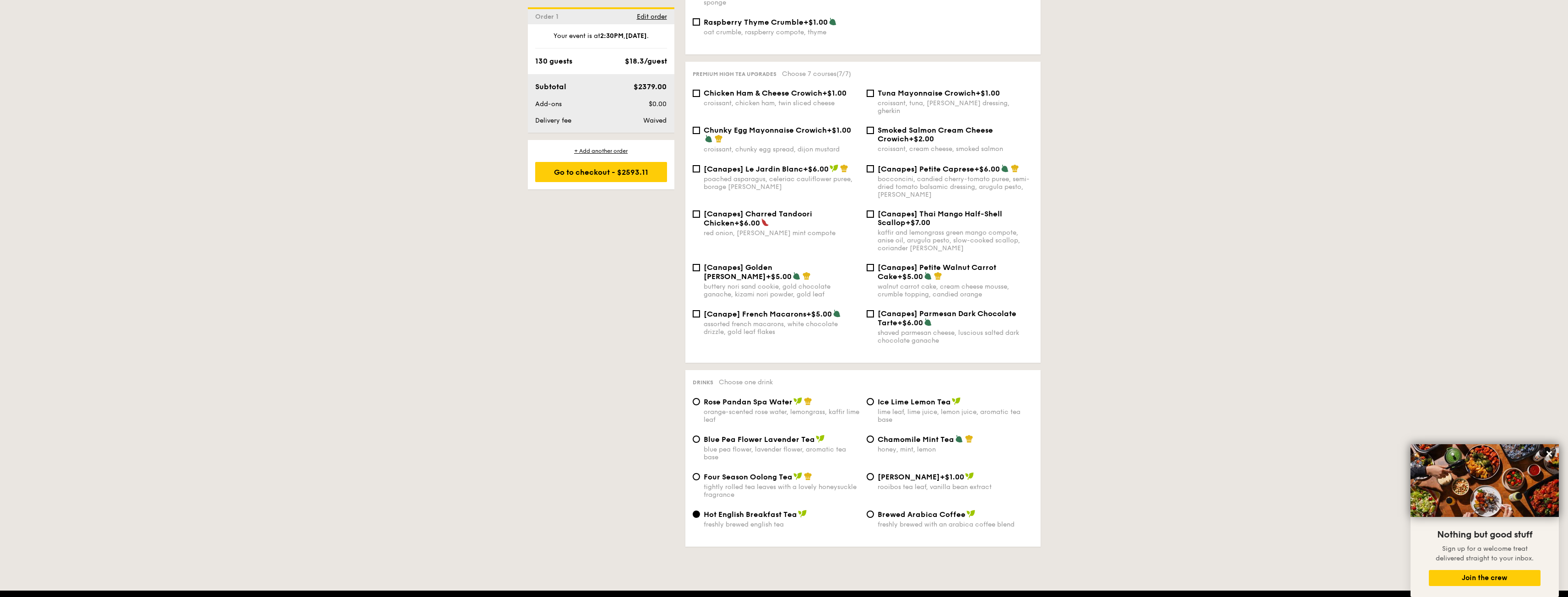
click at [757, 408] on div "orange-scented rose water, lemongrass, kaffir lime leaf" at bounding box center [781, 416] width 156 height 15
click at [700, 401] on input "Rose Pandan Spa Water orange-scented rose water, lemongrass, kaffir lime leaf" at bounding box center [696, 401] width 7 height 7
radio input "true"
click at [916, 521] on div "freshly brewed with an arabica coffee blend" at bounding box center [955, 524] width 156 height 8
click at [874, 511] on input "Brewed Arabica Coffee freshly brewed with an arabica coffee blend" at bounding box center [870, 515] width 7 height 7
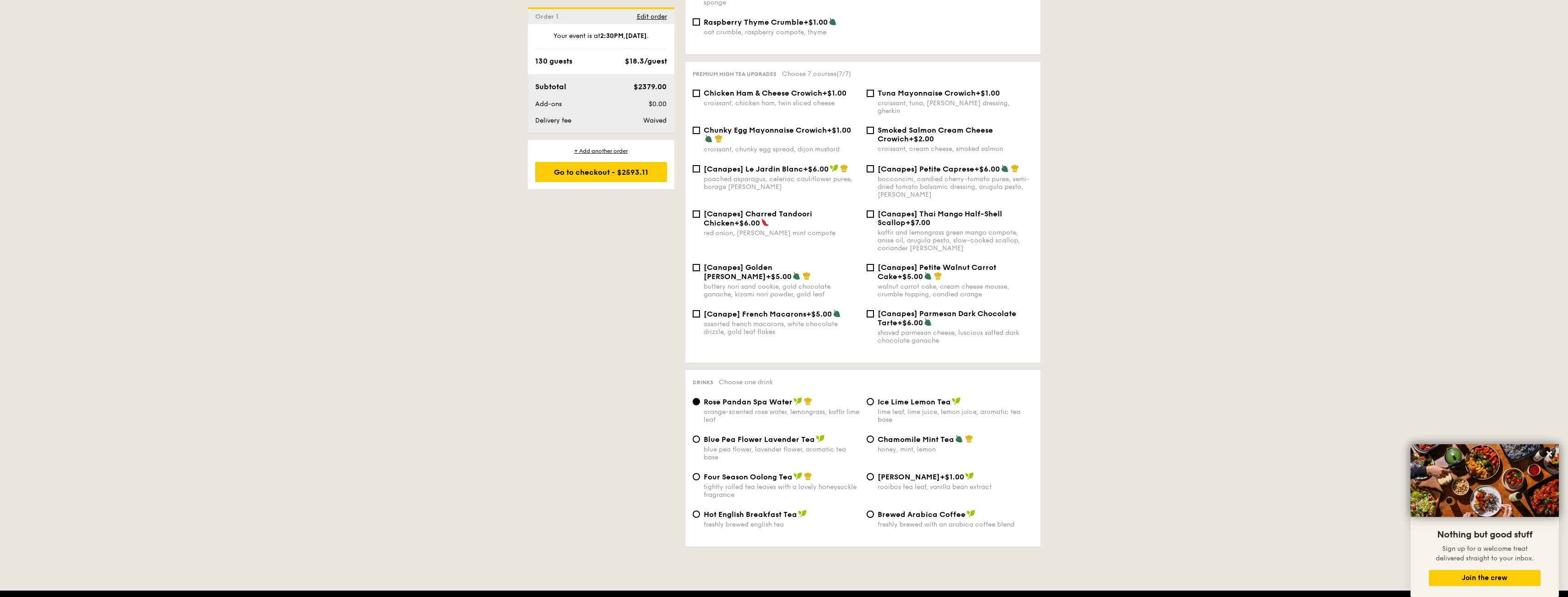
radio input "true"
click at [719, 382] on div "Drinks Choose one drink Rose Pandan Spa Water orange-scented rose water, lemong…" at bounding box center [863, 458] width 355 height 177
click at [745, 408] on div "orange-scented rose water, lemongrass, kaffir lime leaf" at bounding box center [781, 416] width 156 height 15
click at [700, 399] on input "Rose Pandan Spa Water orange-scented rose water, lemongrass, kaffir lime leaf" at bounding box center [696, 401] width 7 height 7
radio input "true"
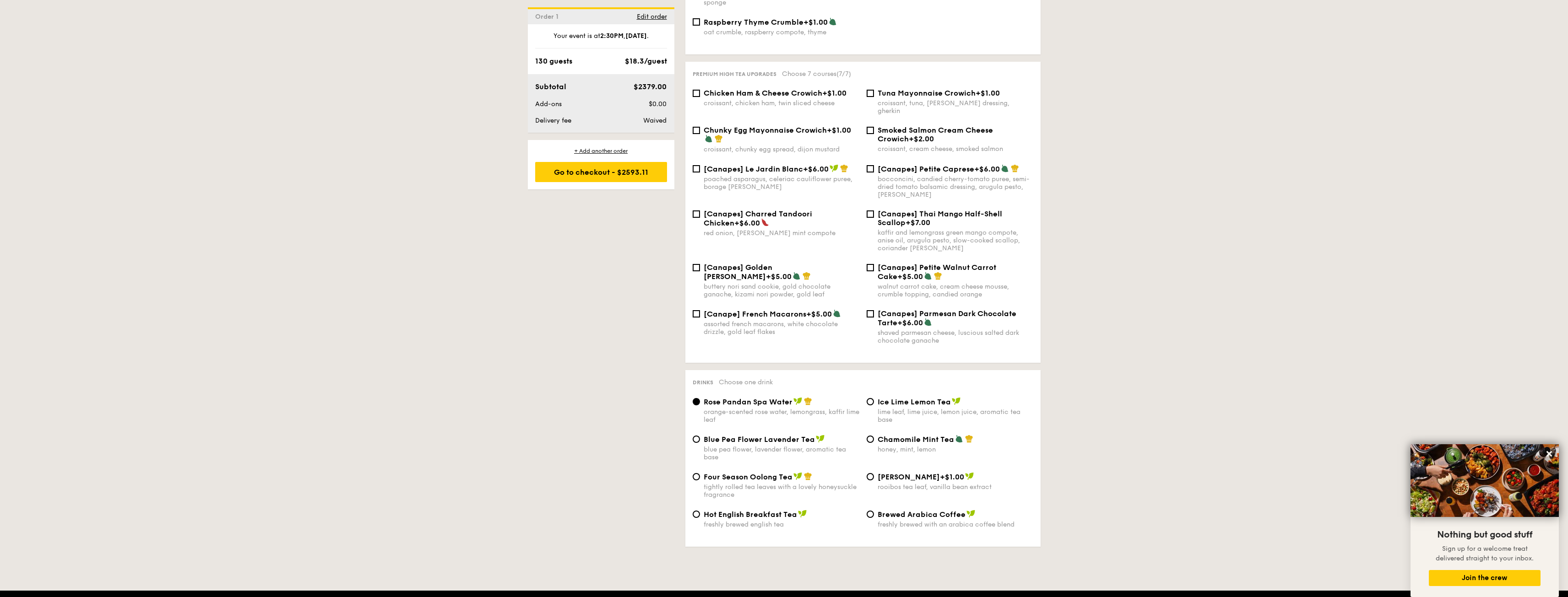
click at [749, 408] on div "orange-scented rose water, lemongrass, kaffir lime leaf" at bounding box center [781, 416] width 156 height 15
click at [700, 398] on input "Rose Pandan Spa Water orange-scented rose water, lemongrass, kaffir lime leaf" at bounding box center [696, 401] width 7 height 7
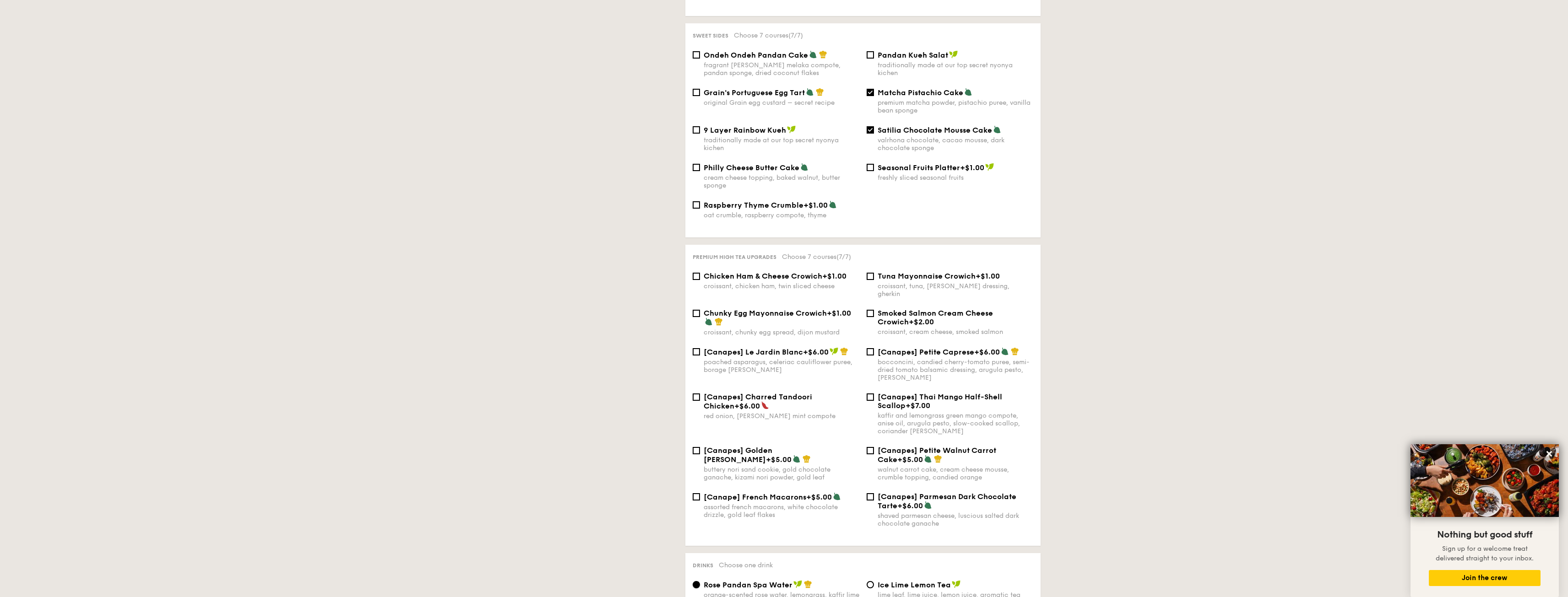
scroll to position [137, 0]
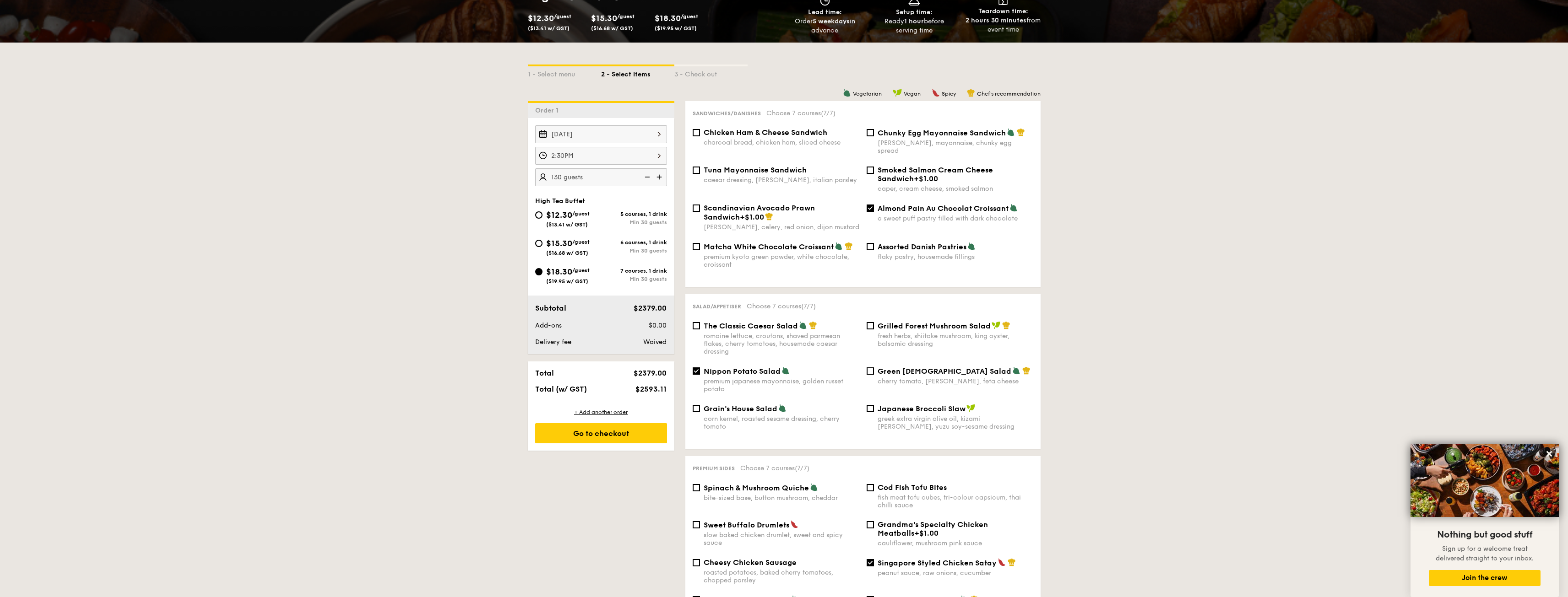
scroll to position [0, 0]
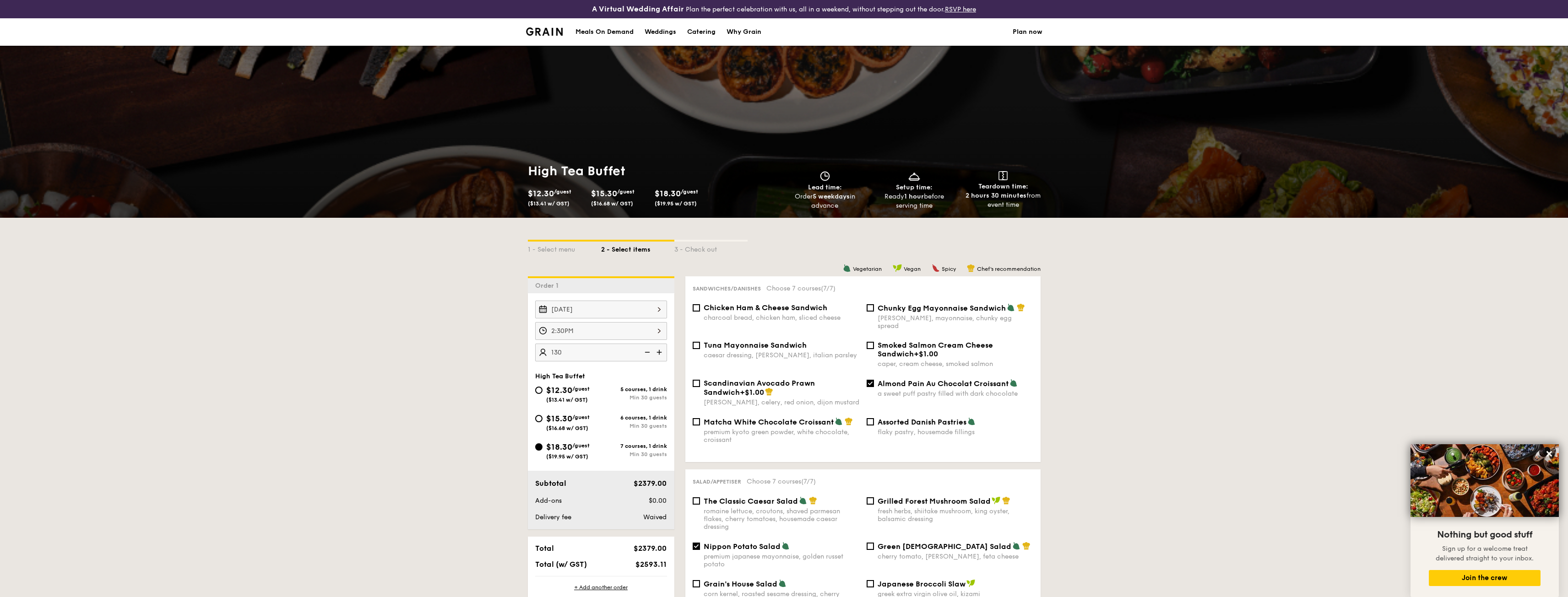
click at [577, 354] on input "130" at bounding box center [601, 352] width 132 height 18
type input "110 guests"
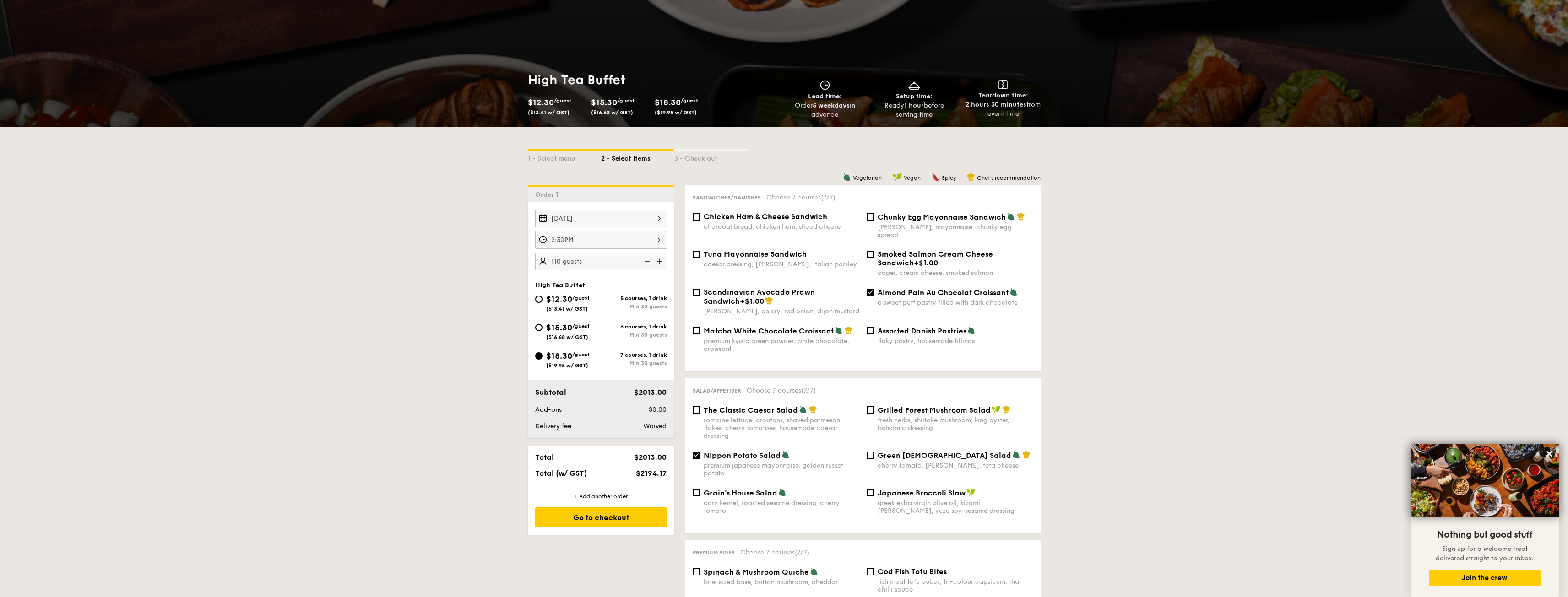
scroll to position [320, 0]
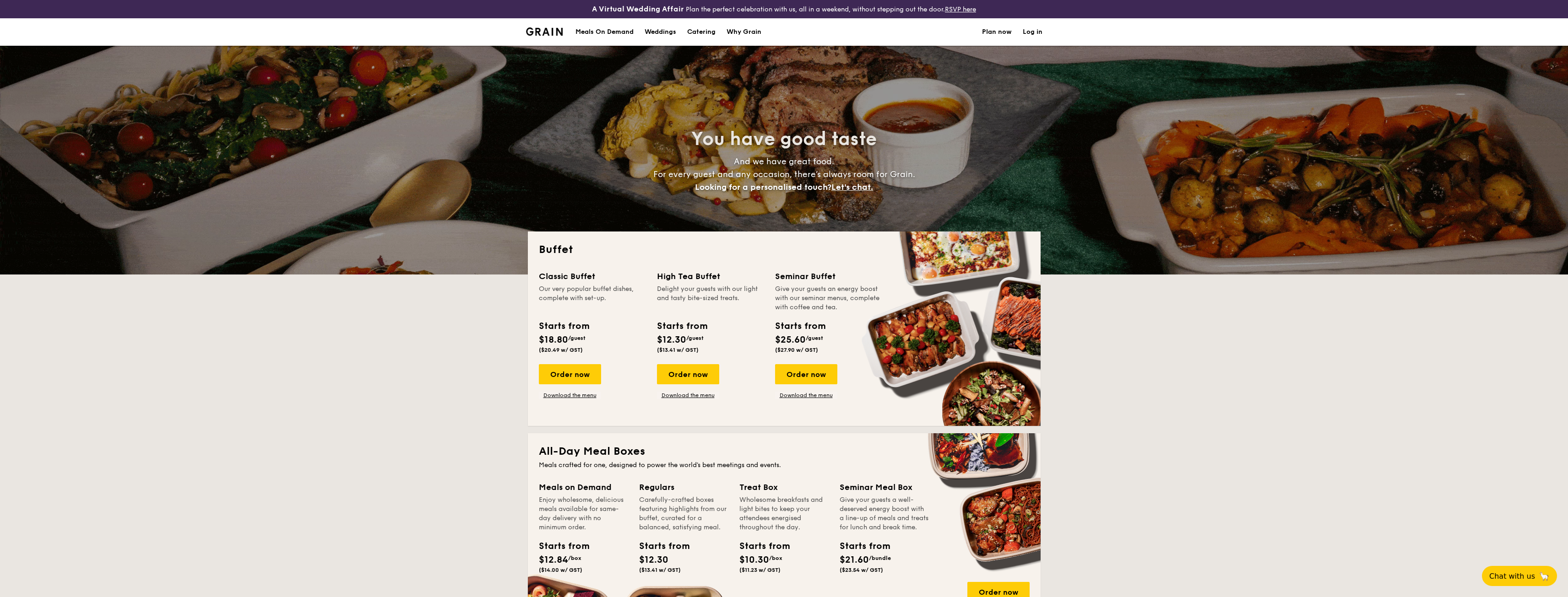
select select
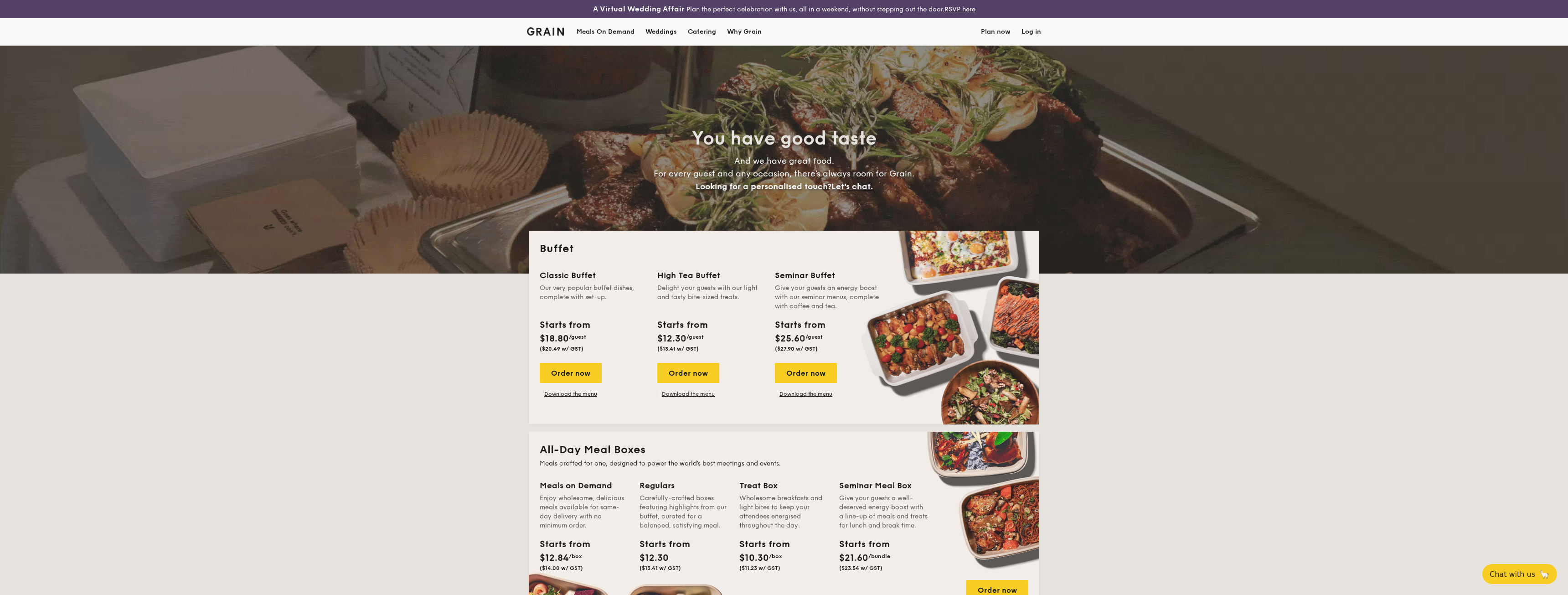
click at [696, 375] on div "Weddings by [PERSON_NAME] presents Plan the perfect celebration with us, all in…" at bounding box center [784, 297] width 1568 height 595
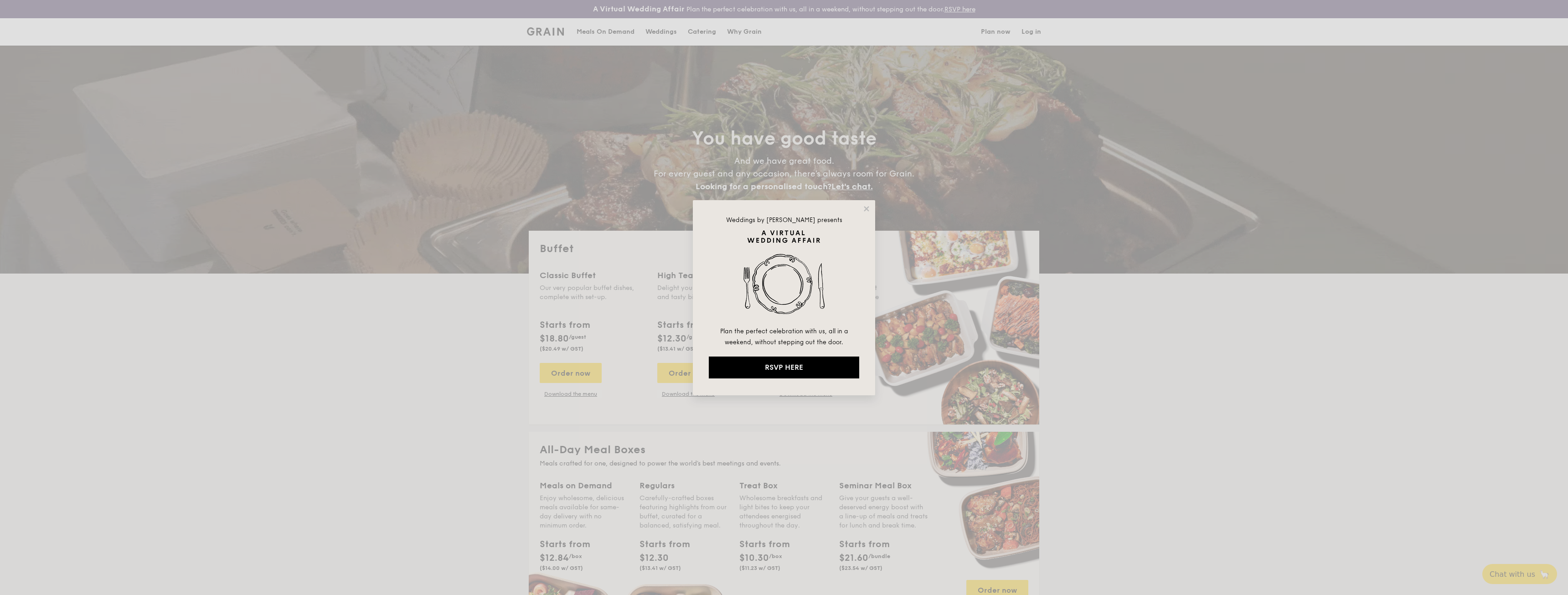
click at [861, 206] on div "Weddings by Grain presents Plan the perfect celebration with us, all in a weeke…" at bounding box center [784, 298] width 183 height 195
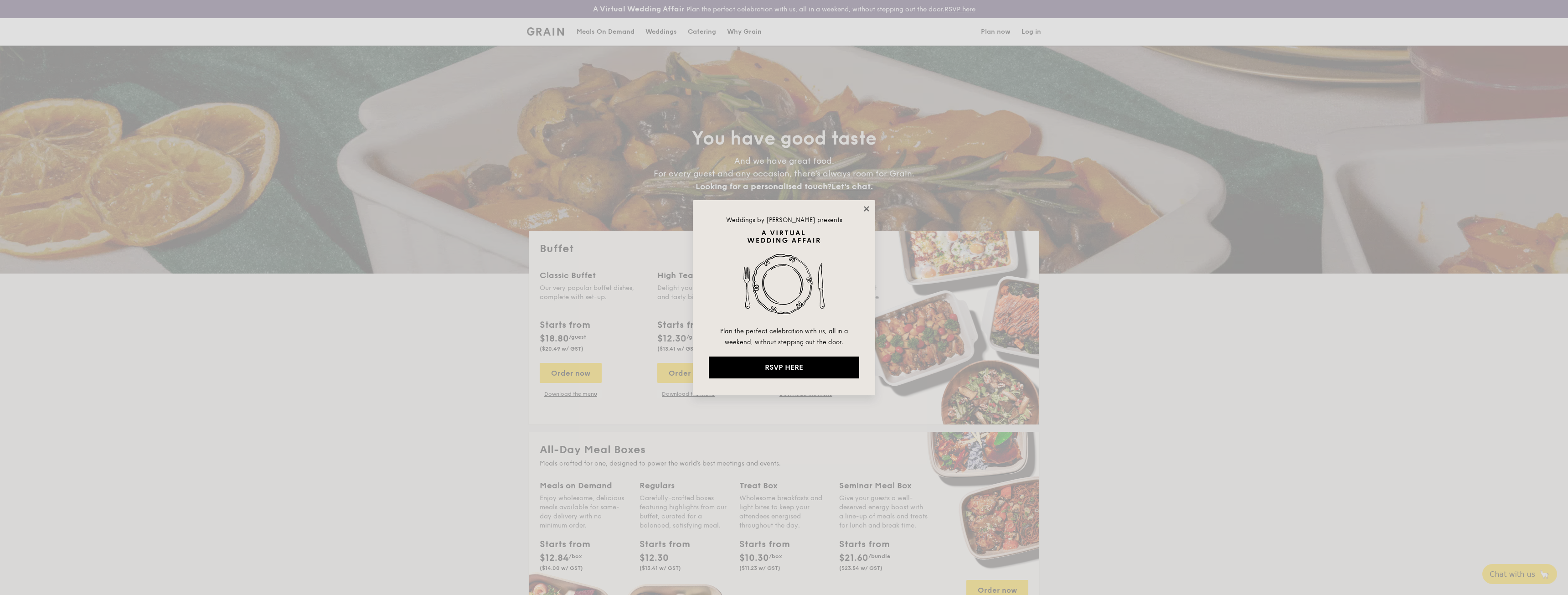
click at [864, 210] on icon at bounding box center [866, 208] width 8 height 8
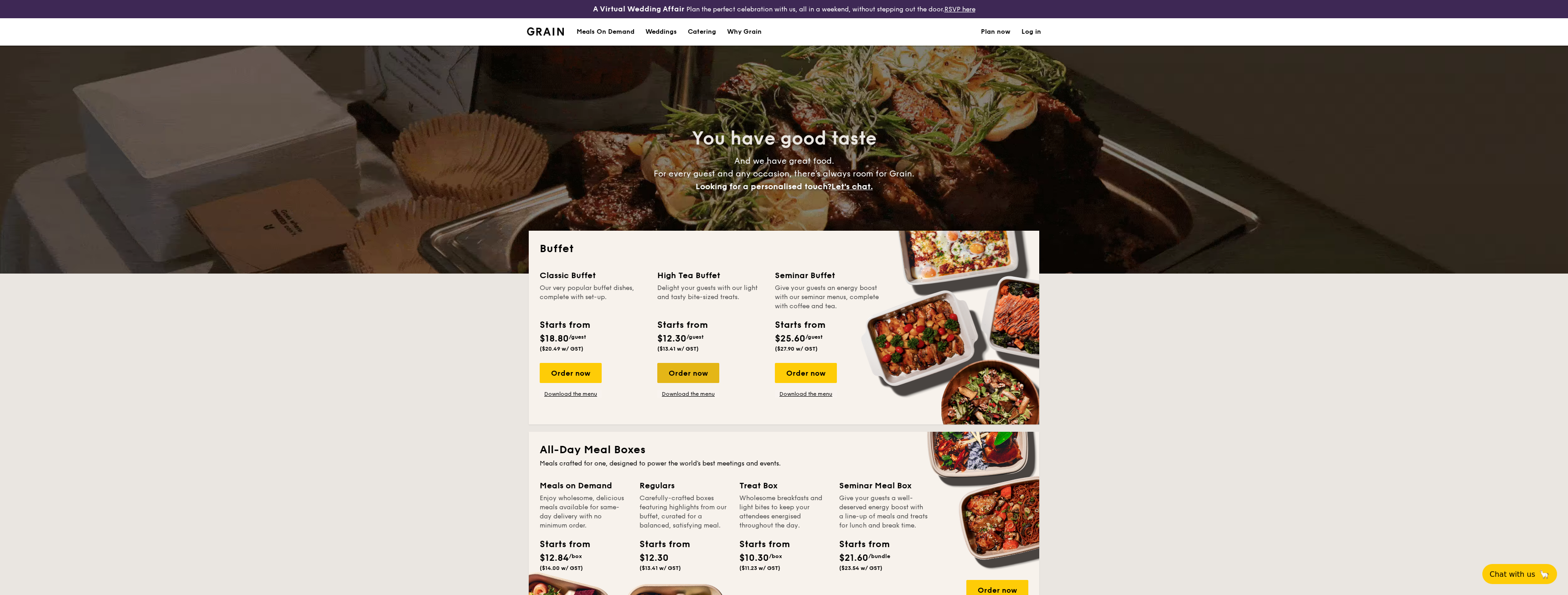
click at [671, 377] on div "Order now" at bounding box center [688, 373] width 62 height 20
